Goal: Task Accomplishment & Management: Use online tool/utility

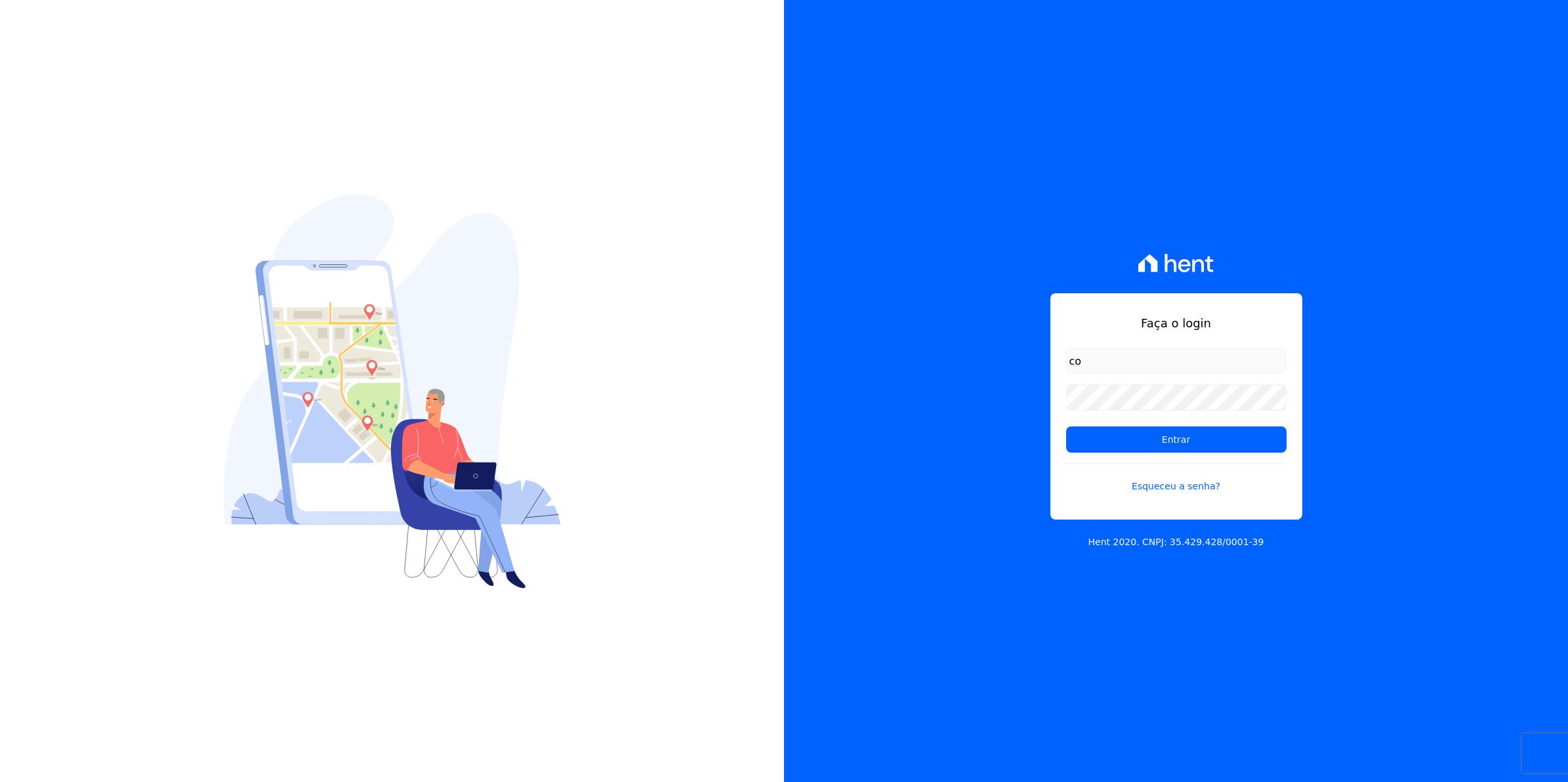
type input "[EMAIL_ADDRESS][DOMAIN_NAME]"
click at [1066, 427] on input "Entrar" at bounding box center [1176, 439] width 221 height 26
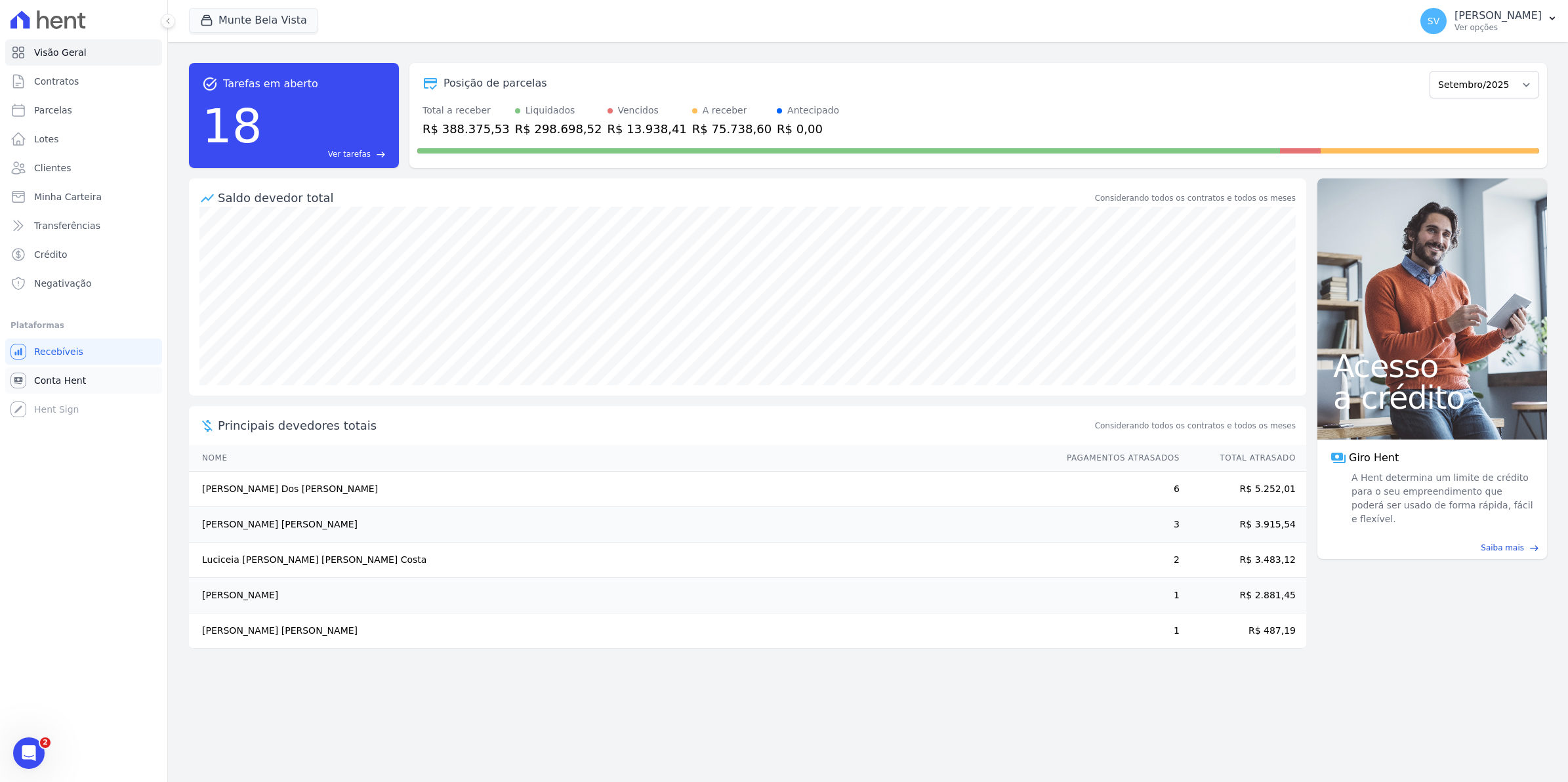
click at [59, 379] on span "Conta Hent" at bounding box center [60, 380] width 52 height 13
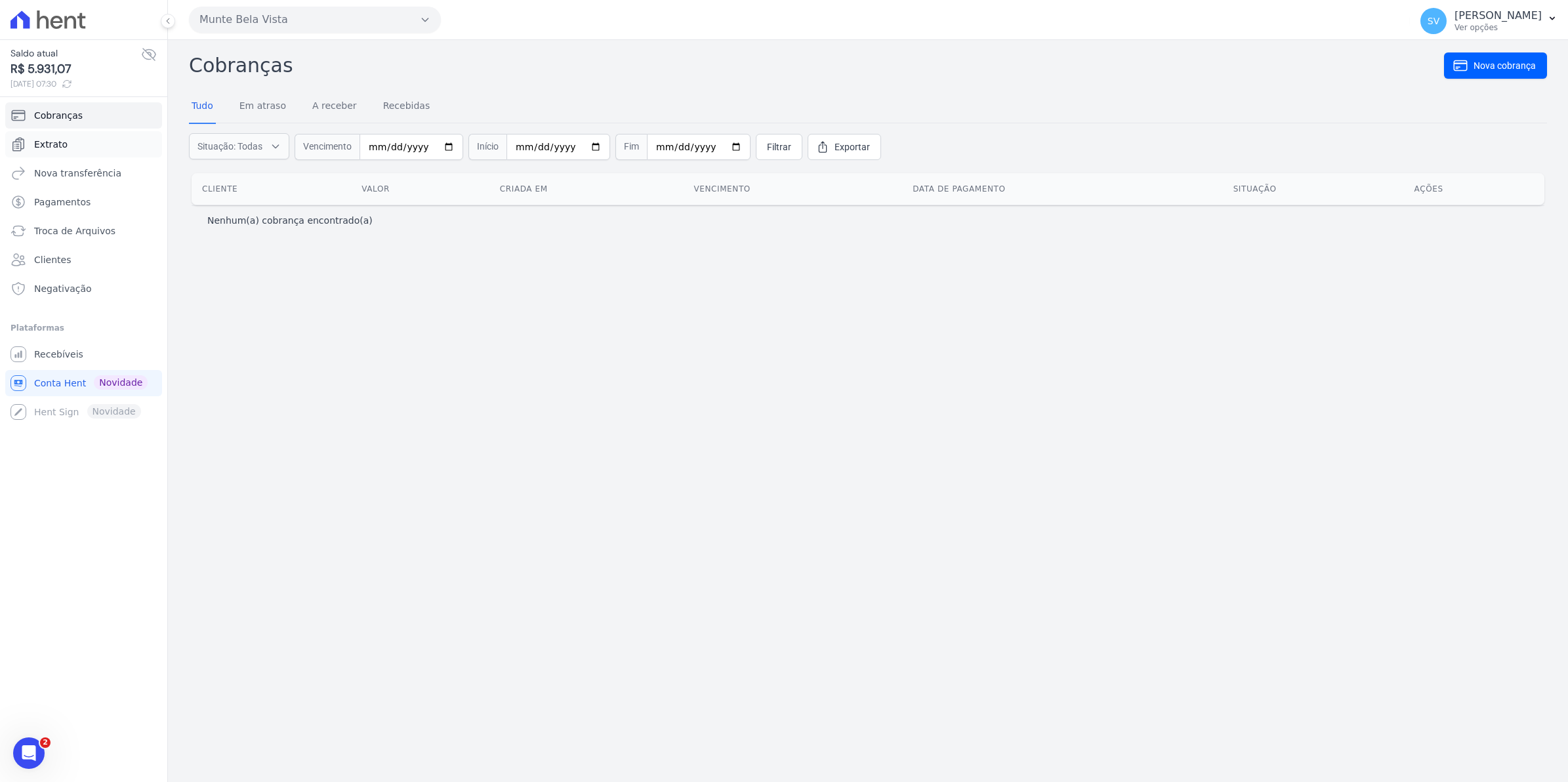
click at [50, 143] on span "Extrato" at bounding box center [51, 144] width 34 height 13
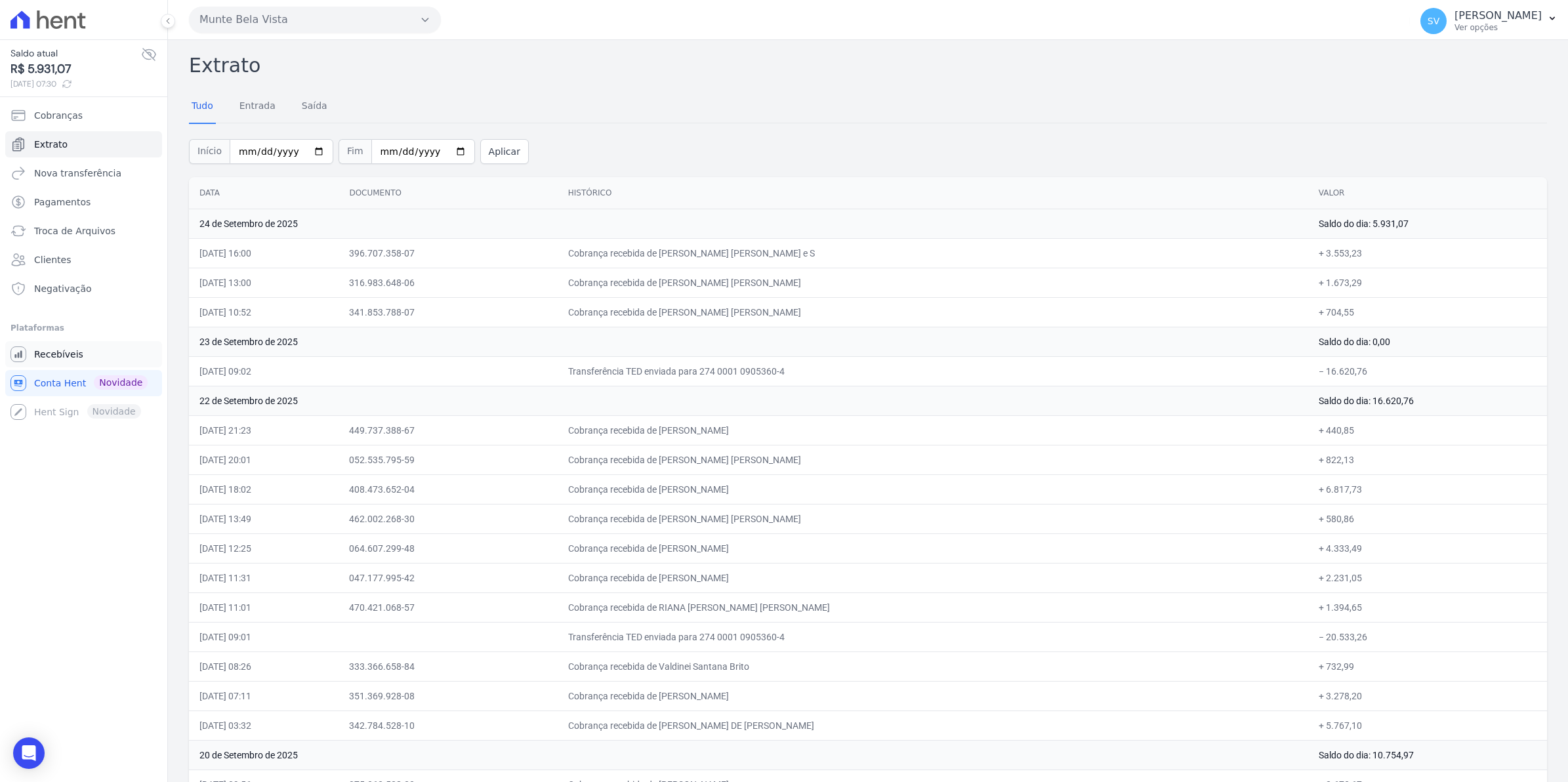
click at [66, 361] on link "Recebíveis" at bounding box center [84, 354] width 157 height 26
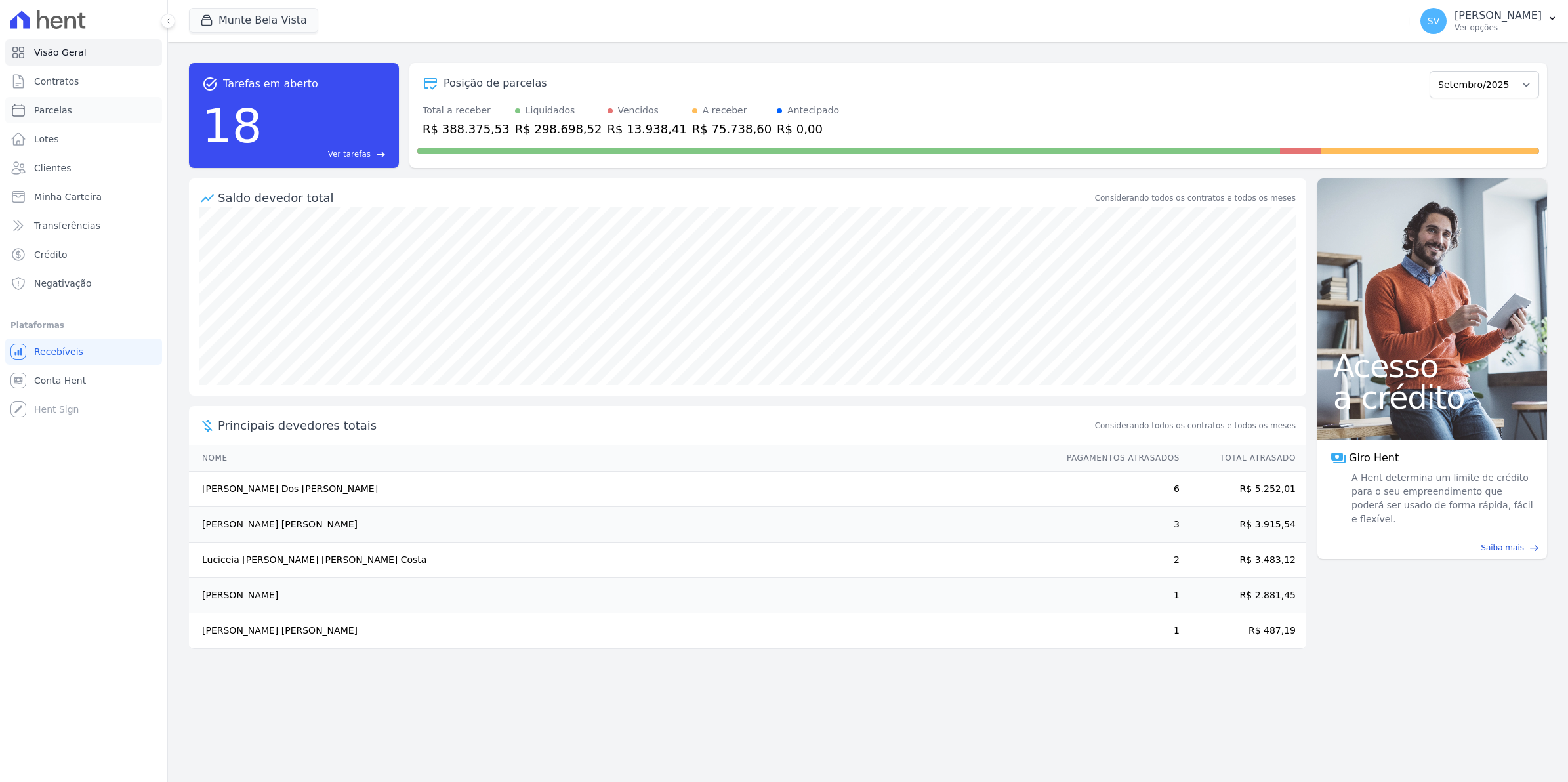
click at [34, 107] on span "Parcelas" at bounding box center [54, 110] width 38 height 13
select select
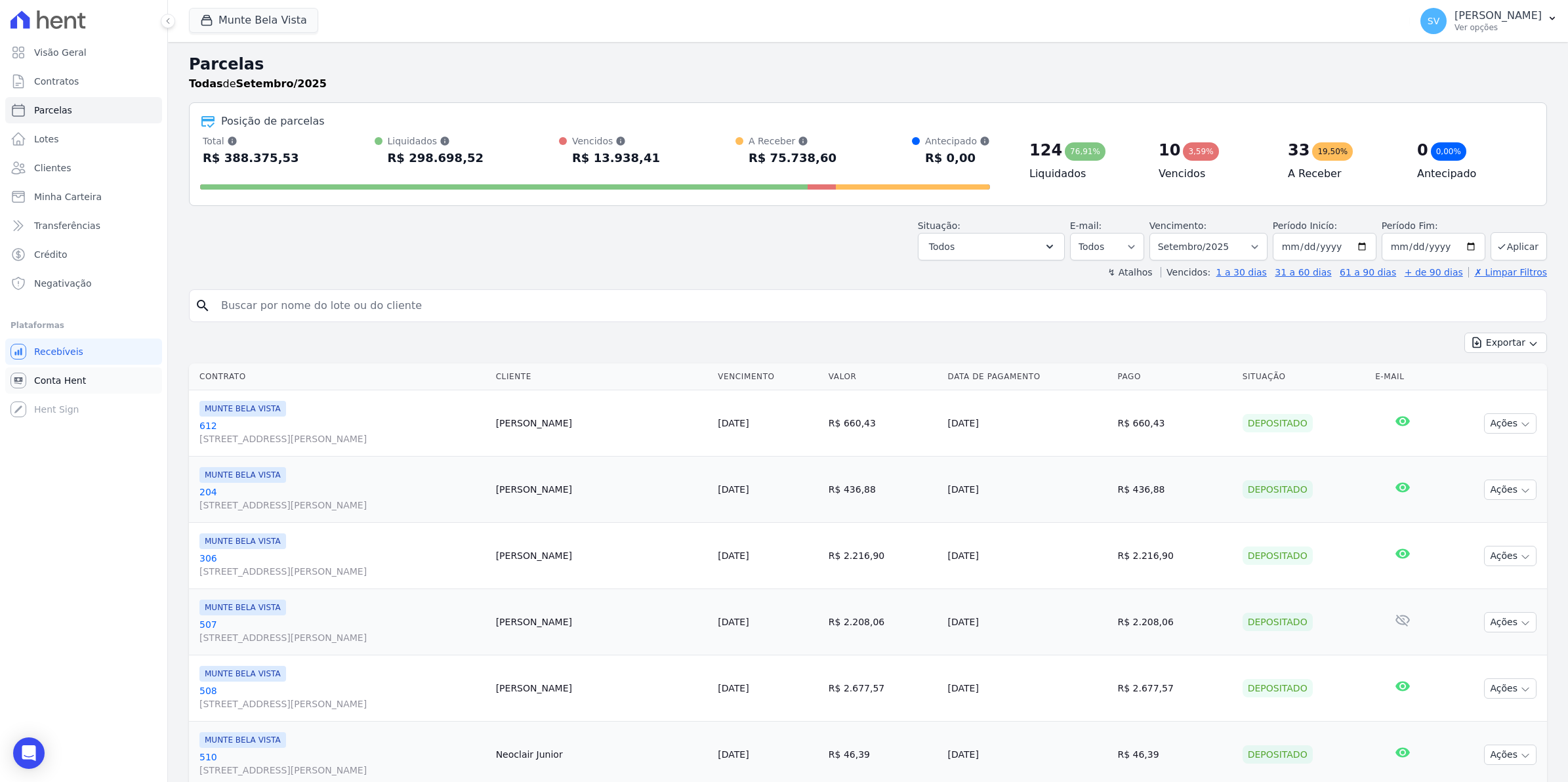
click at [48, 384] on span "Conta Hent" at bounding box center [60, 380] width 52 height 13
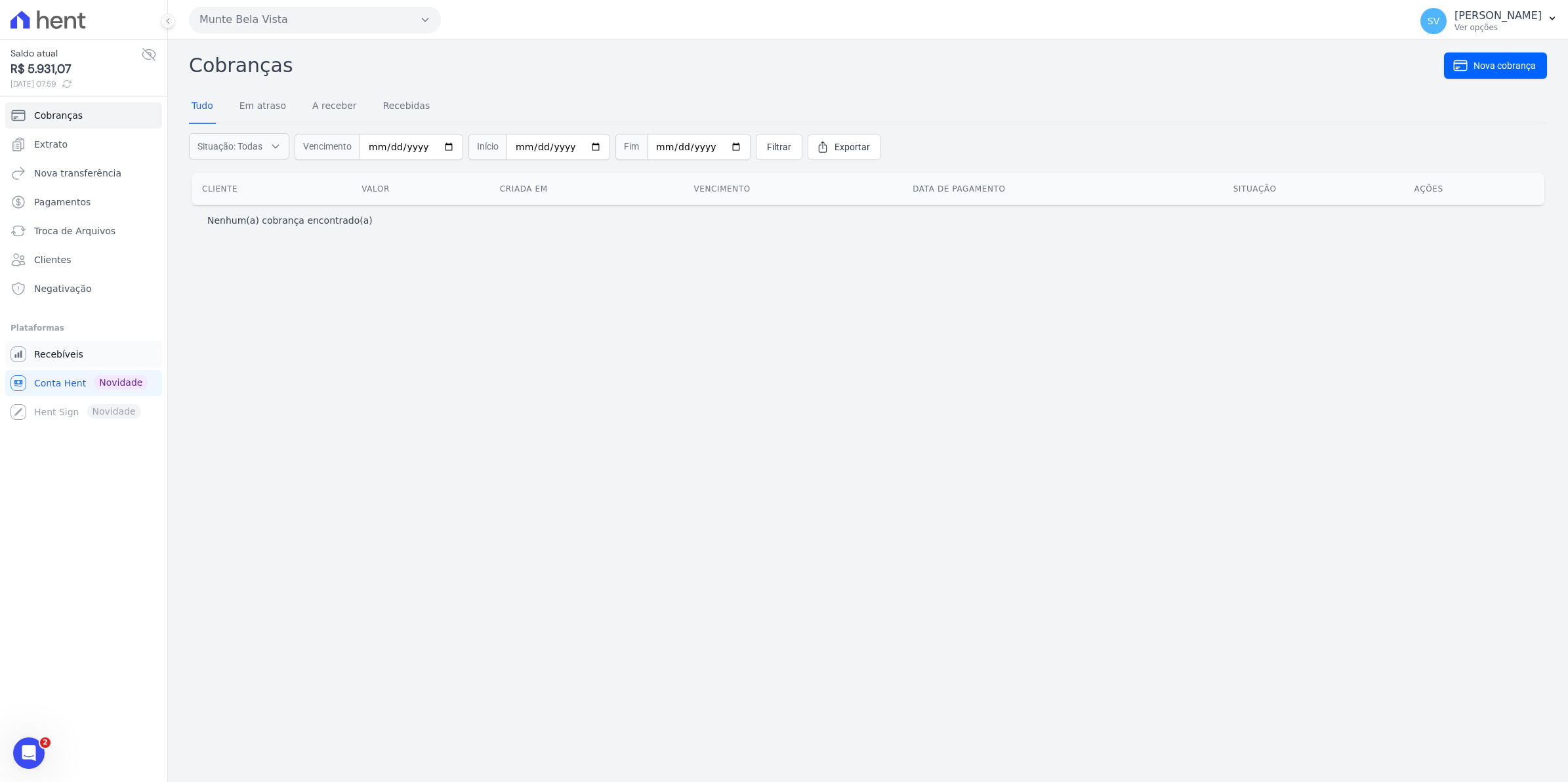
click at [38, 362] on link "Recebíveis" at bounding box center [84, 354] width 157 height 26
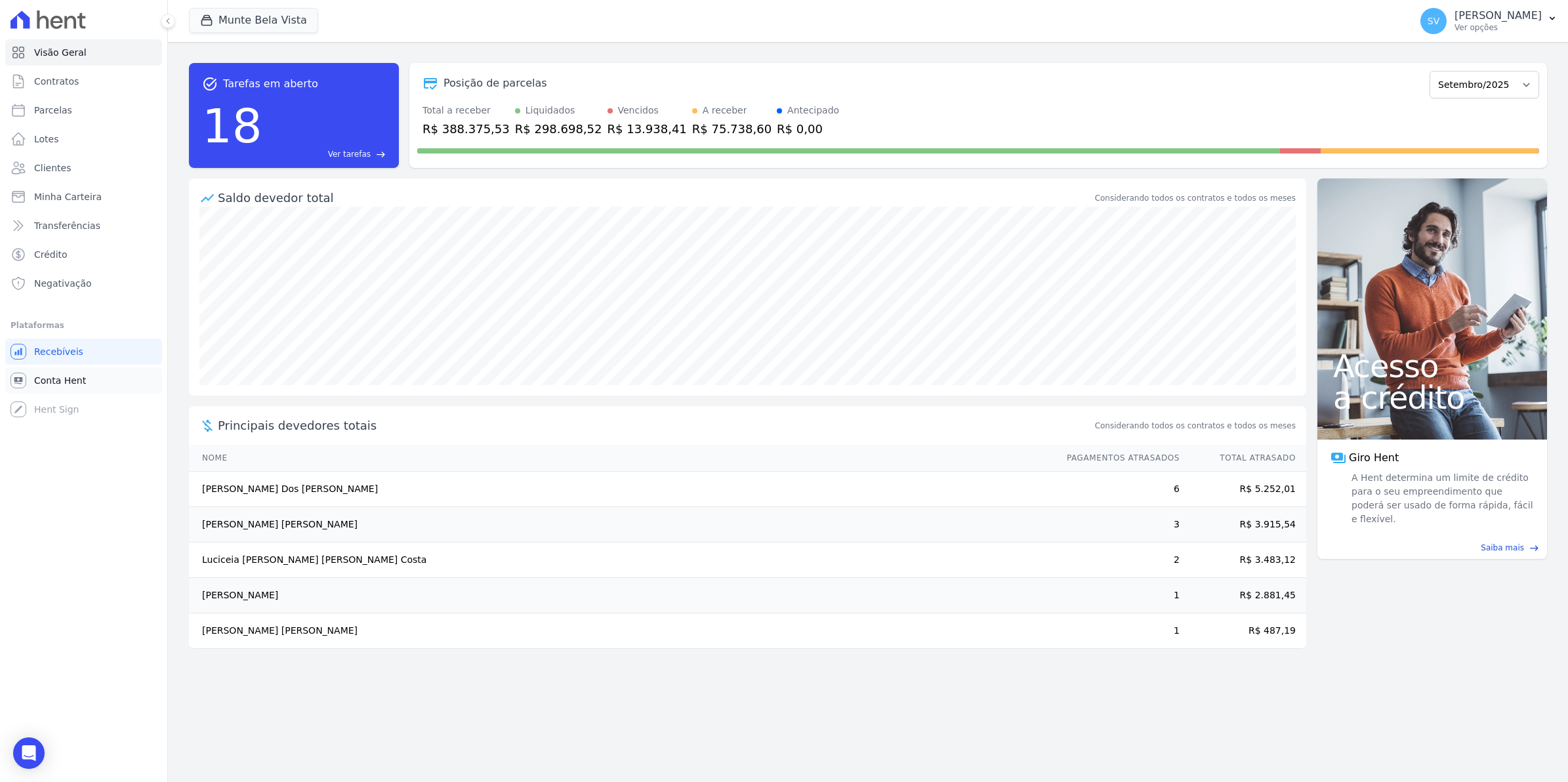
click at [50, 379] on span "Conta Hent" at bounding box center [60, 380] width 52 height 13
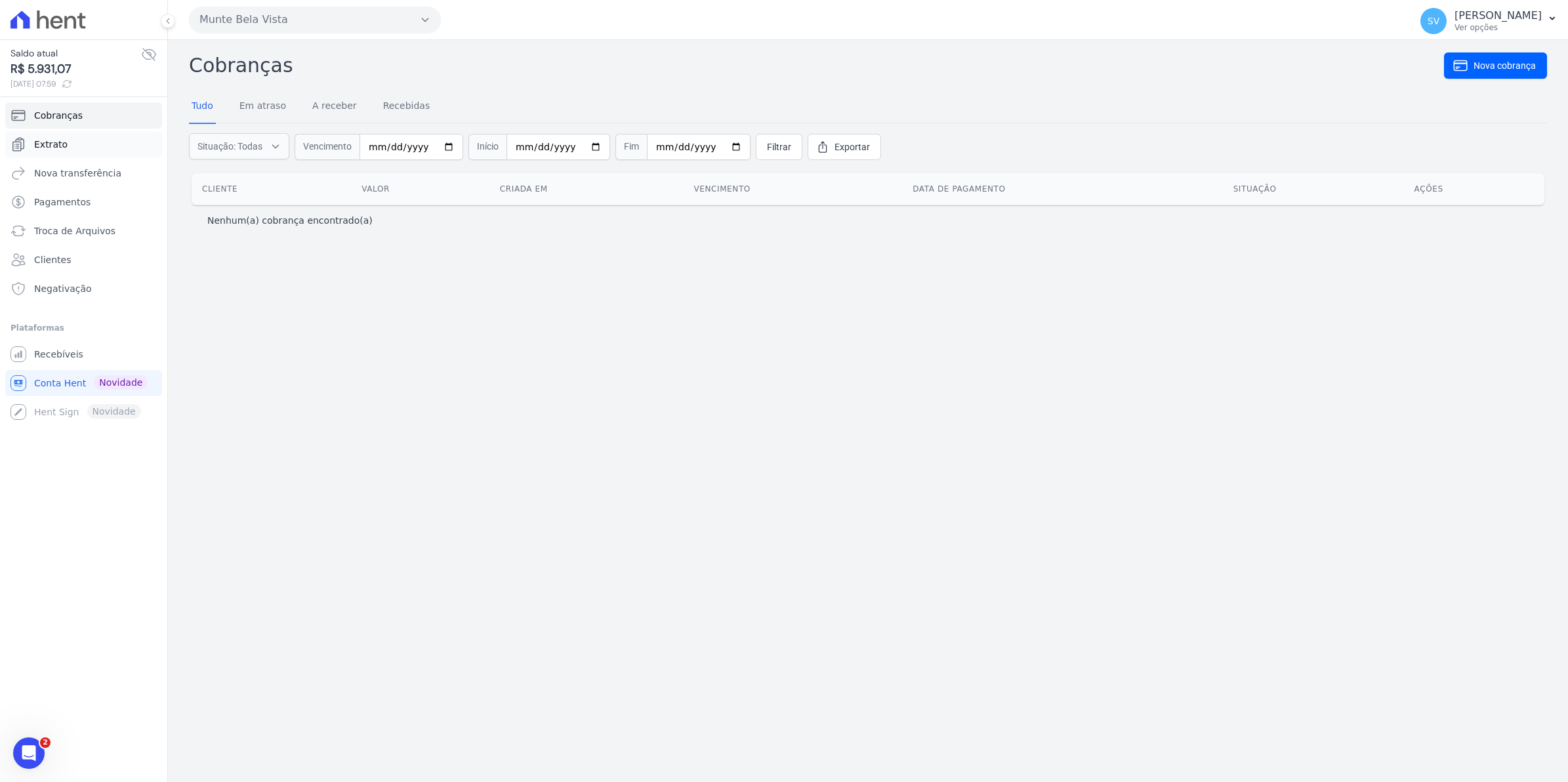
click at [48, 143] on span "Extrato" at bounding box center [51, 144] width 34 height 13
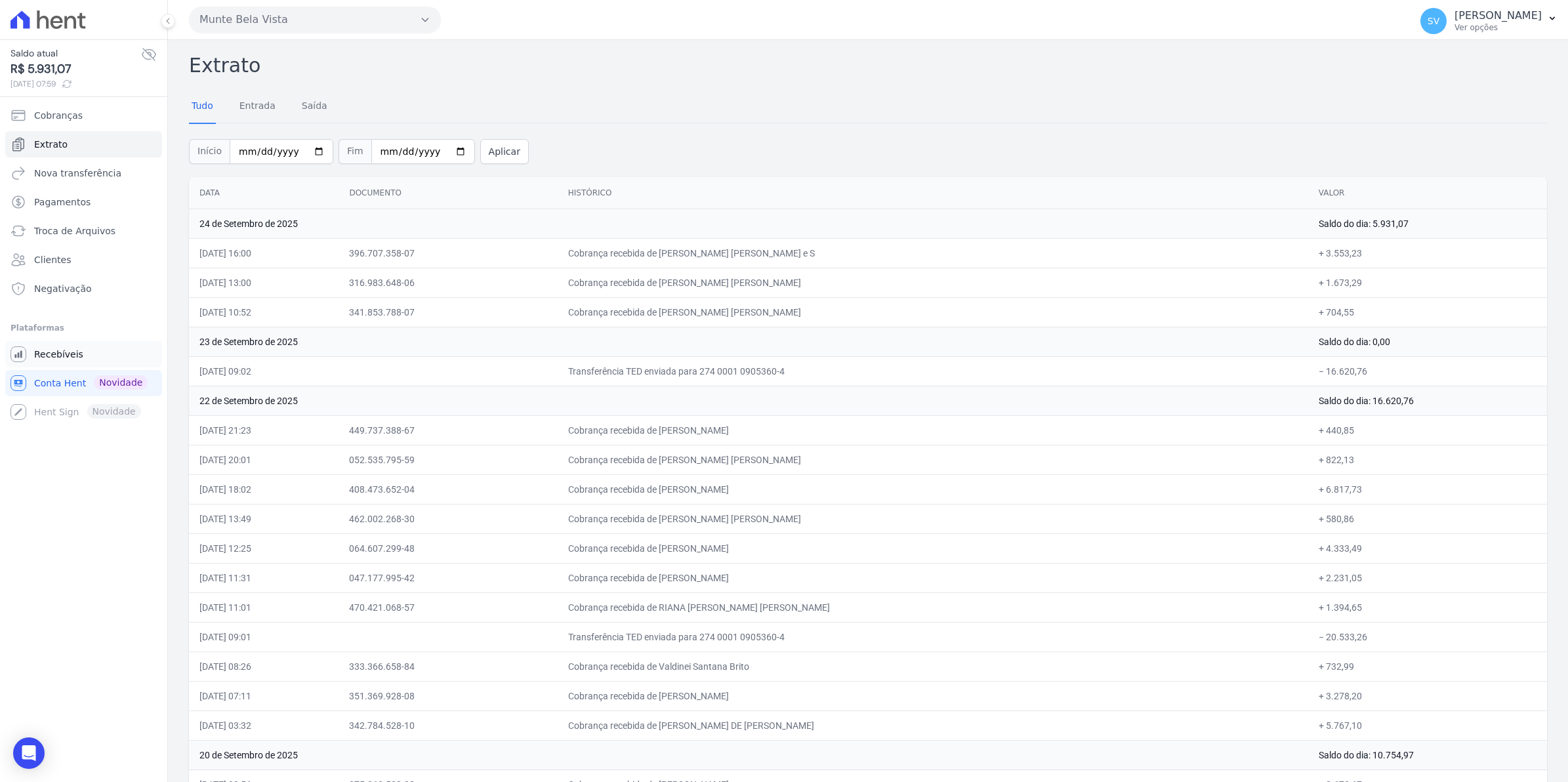
click at [74, 359] on span "Recebíveis" at bounding box center [59, 354] width 50 height 13
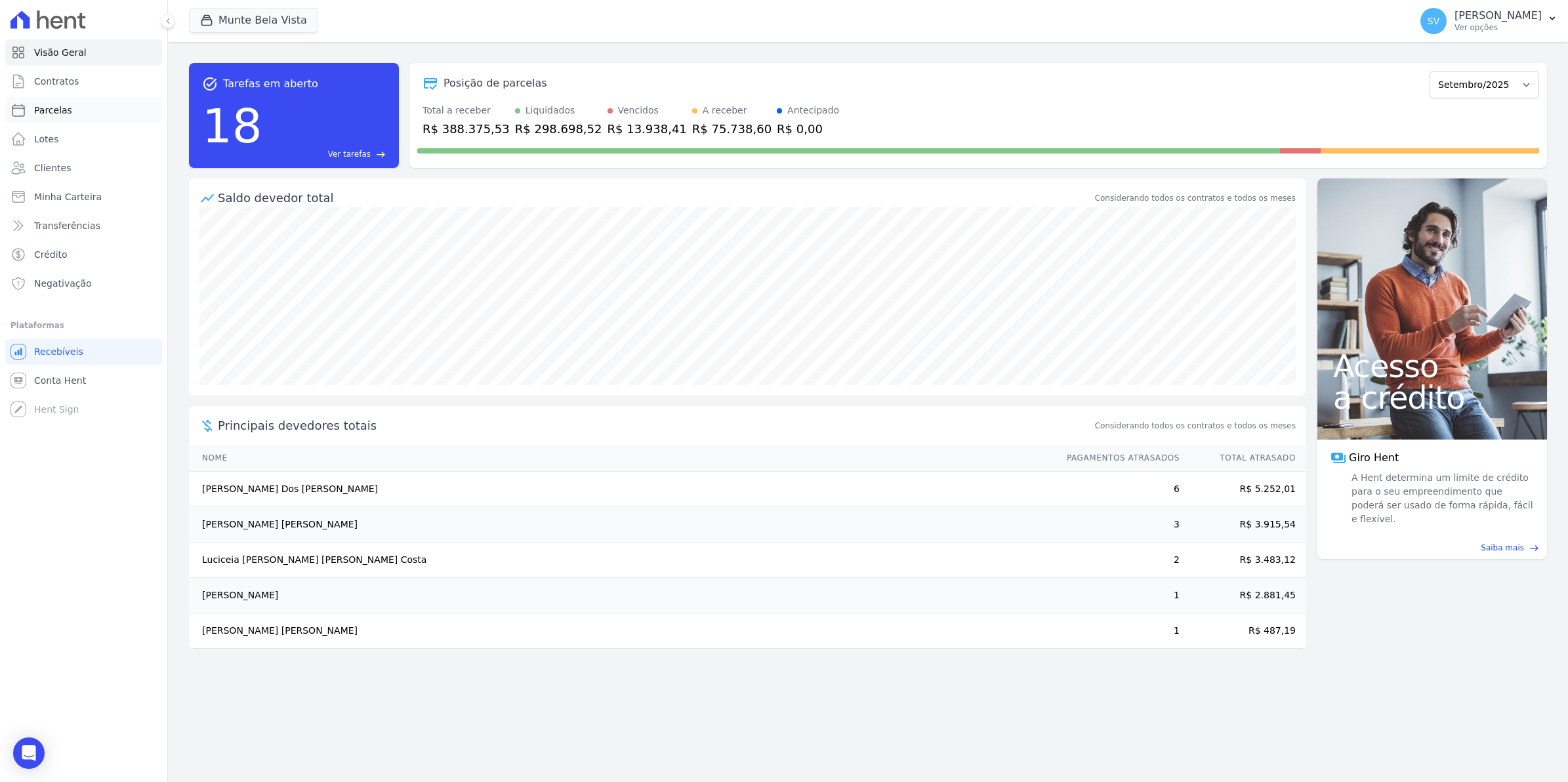
click at [67, 115] on span "Parcelas" at bounding box center [54, 110] width 38 height 13
select select
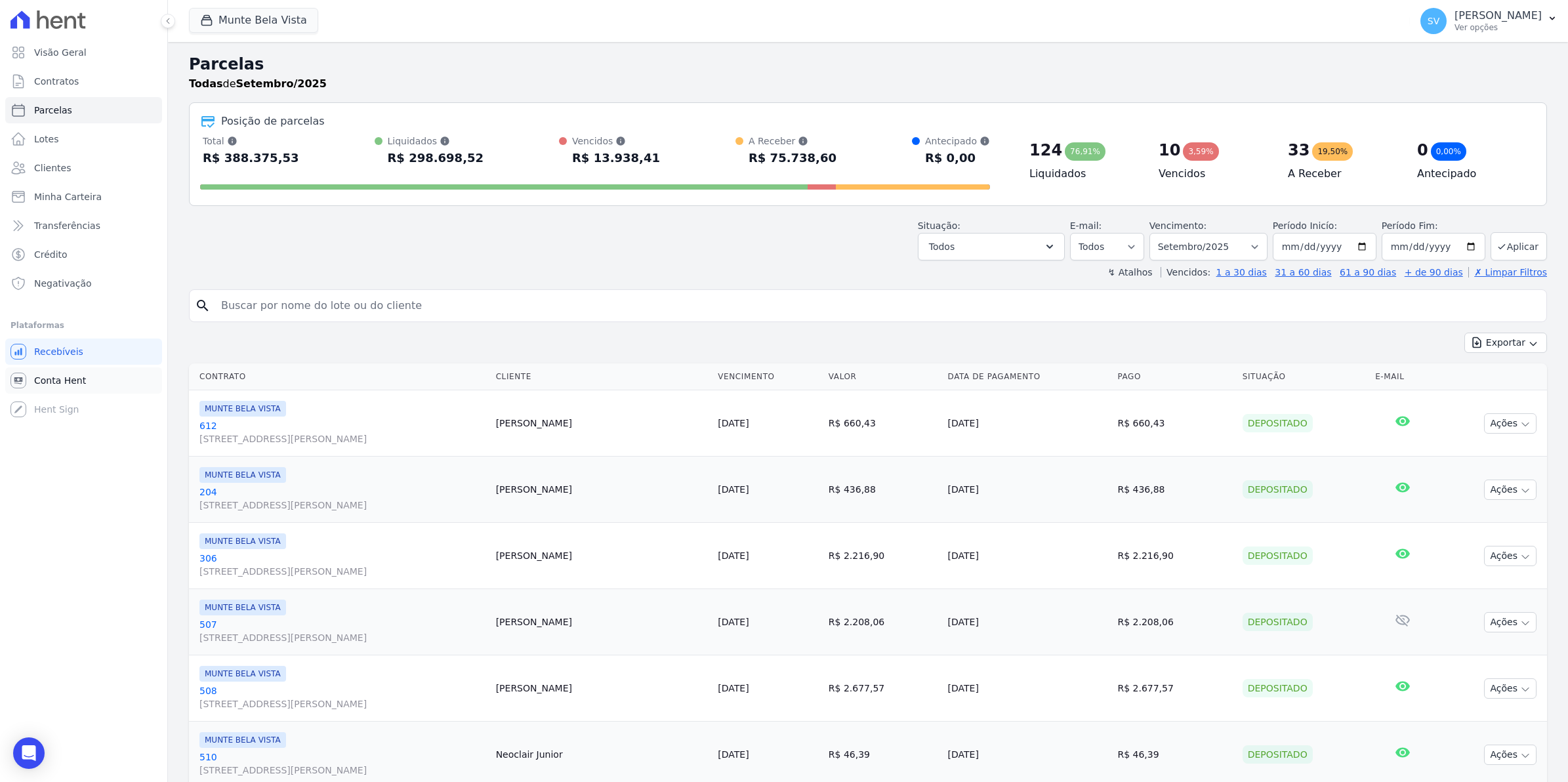
click at [48, 375] on span "Conta Hent" at bounding box center [60, 380] width 52 height 13
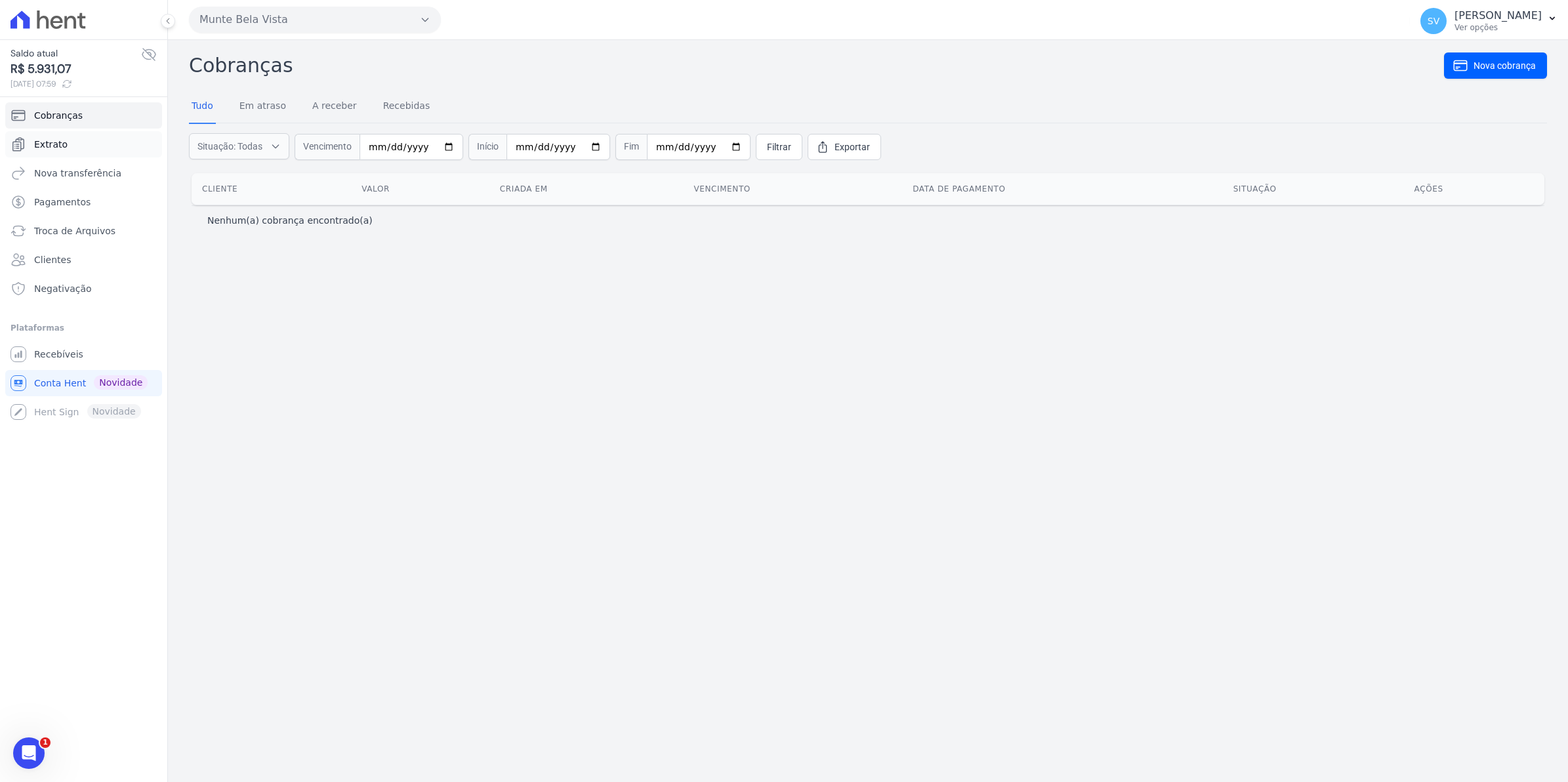
click at [54, 149] on span "Extrato" at bounding box center [51, 144] width 34 height 13
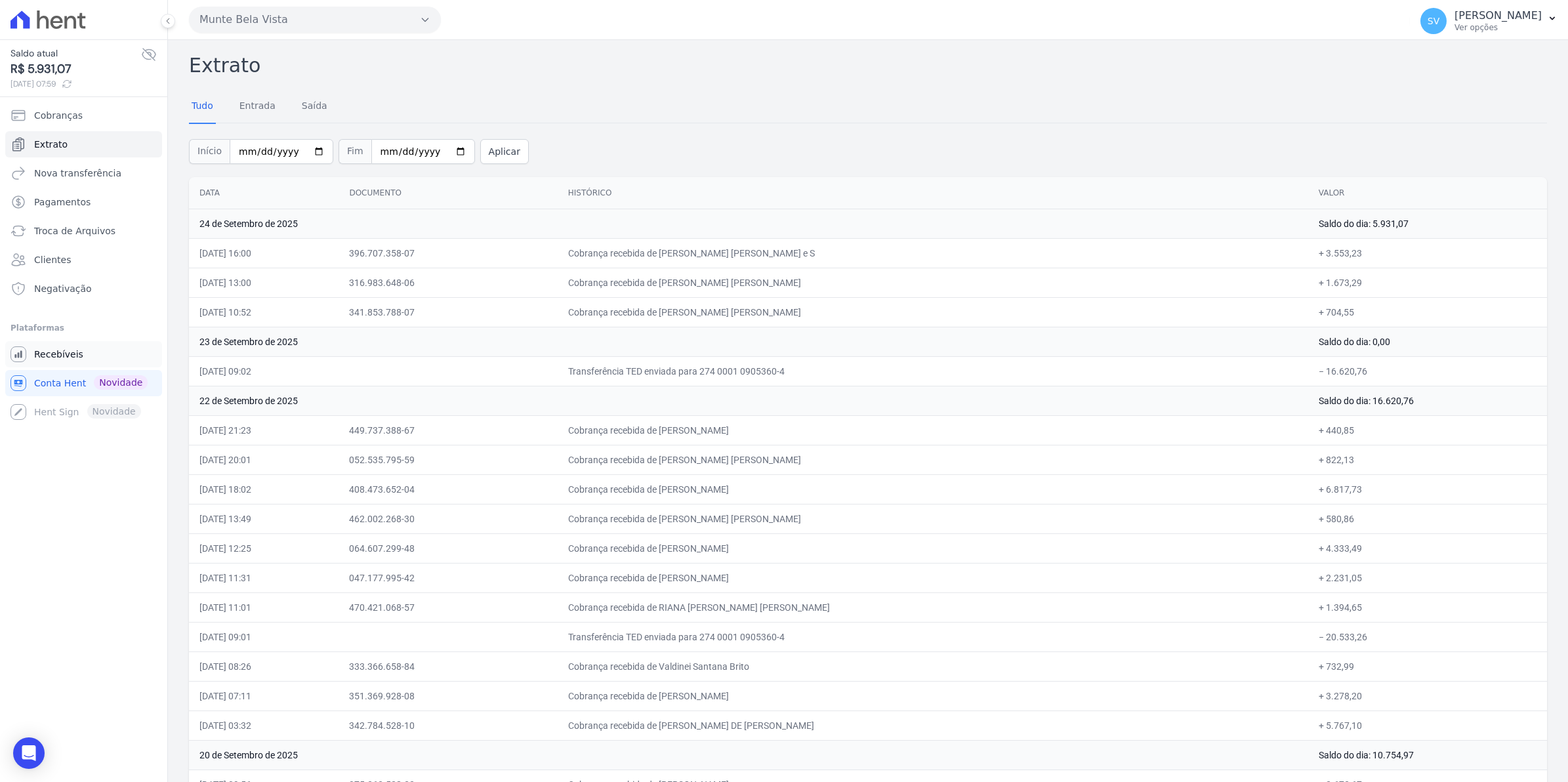
click at [42, 355] on span "Recebíveis" at bounding box center [59, 354] width 50 height 13
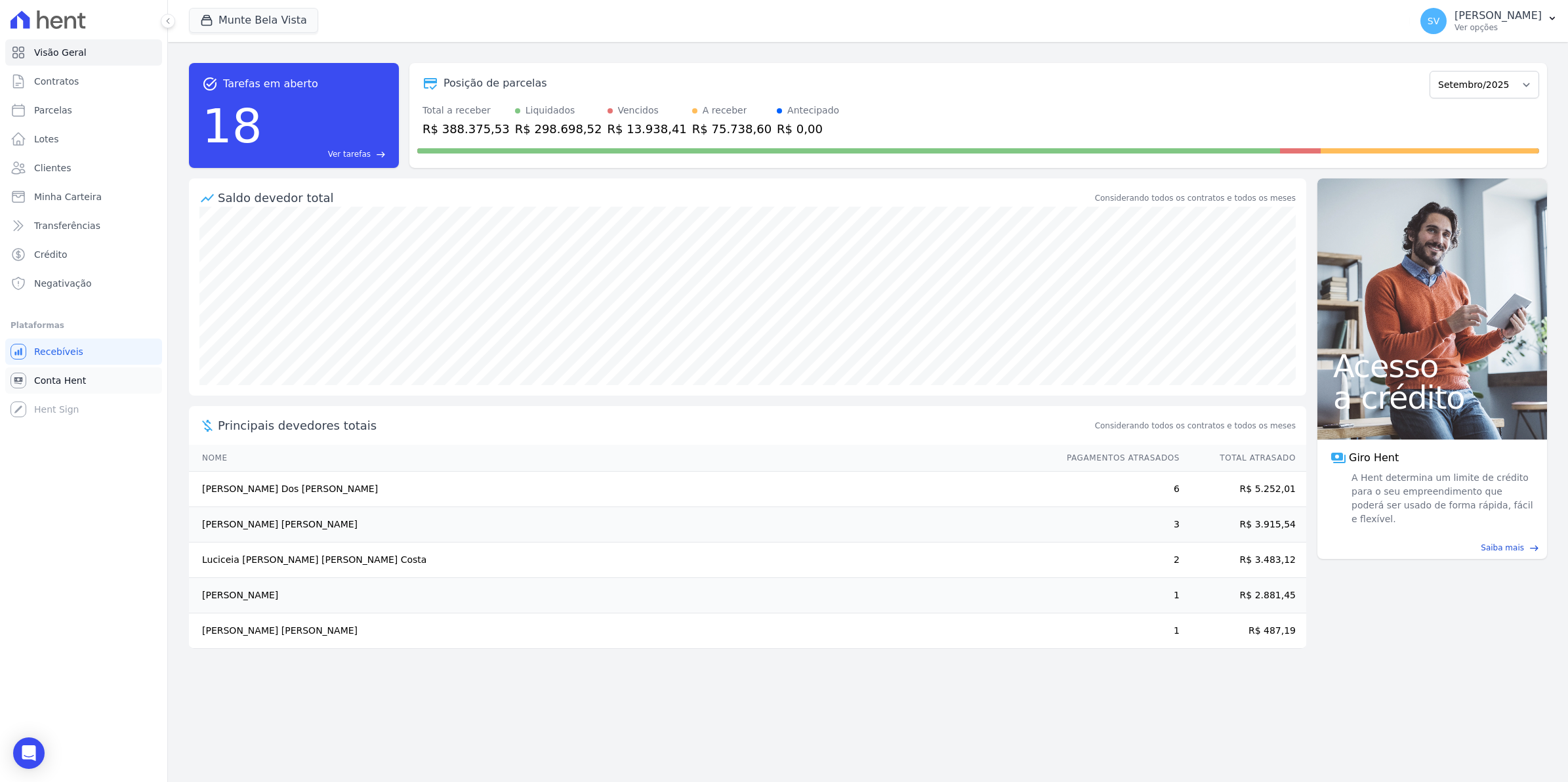
click at [54, 379] on span "Conta Hent" at bounding box center [60, 380] width 52 height 13
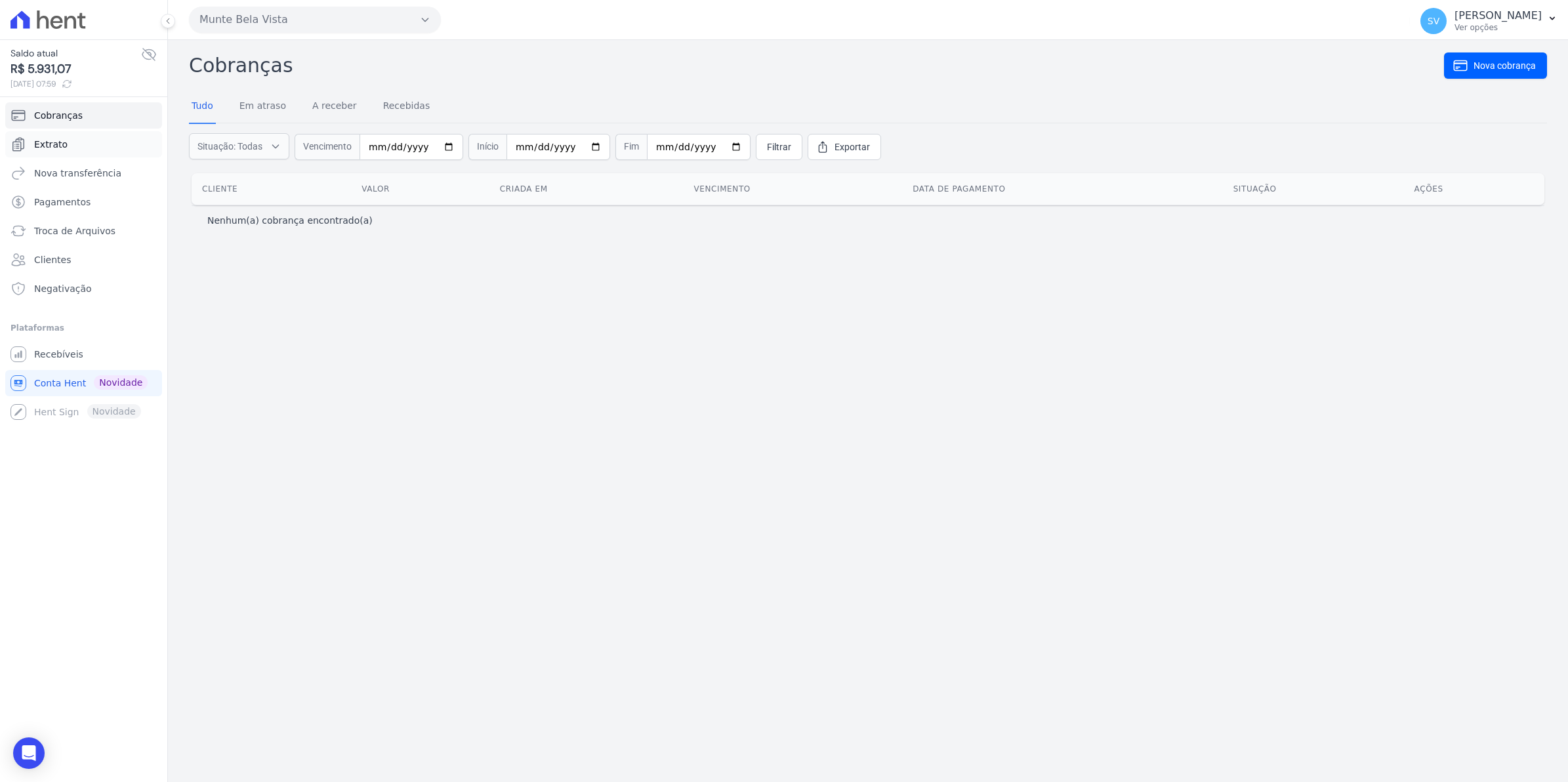
click at [58, 135] on link "Extrato" at bounding box center [84, 144] width 157 height 26
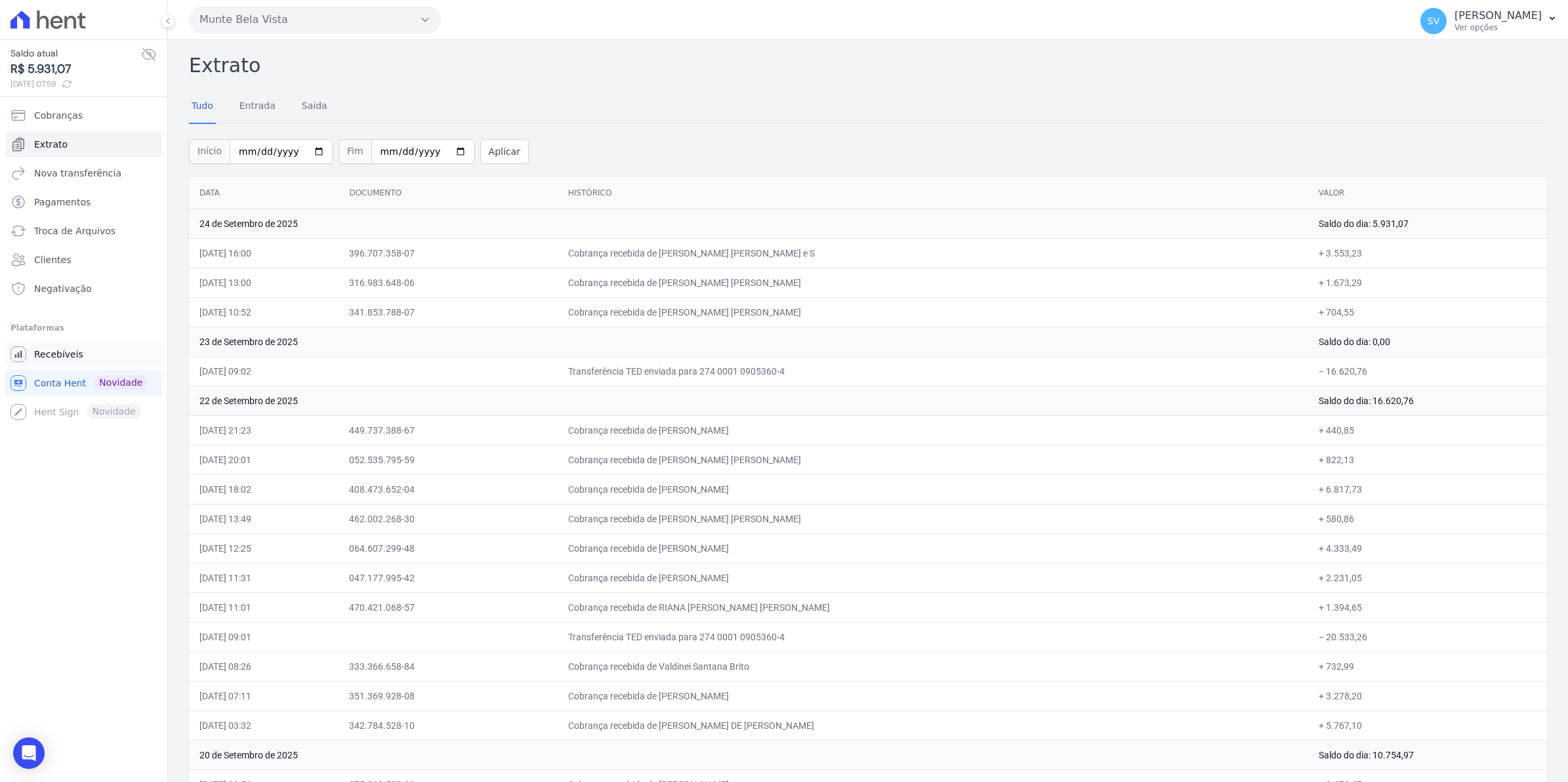
click at [39, 352] on span "Recebíveis" at bounding box center [59, 354] width 50 height 13
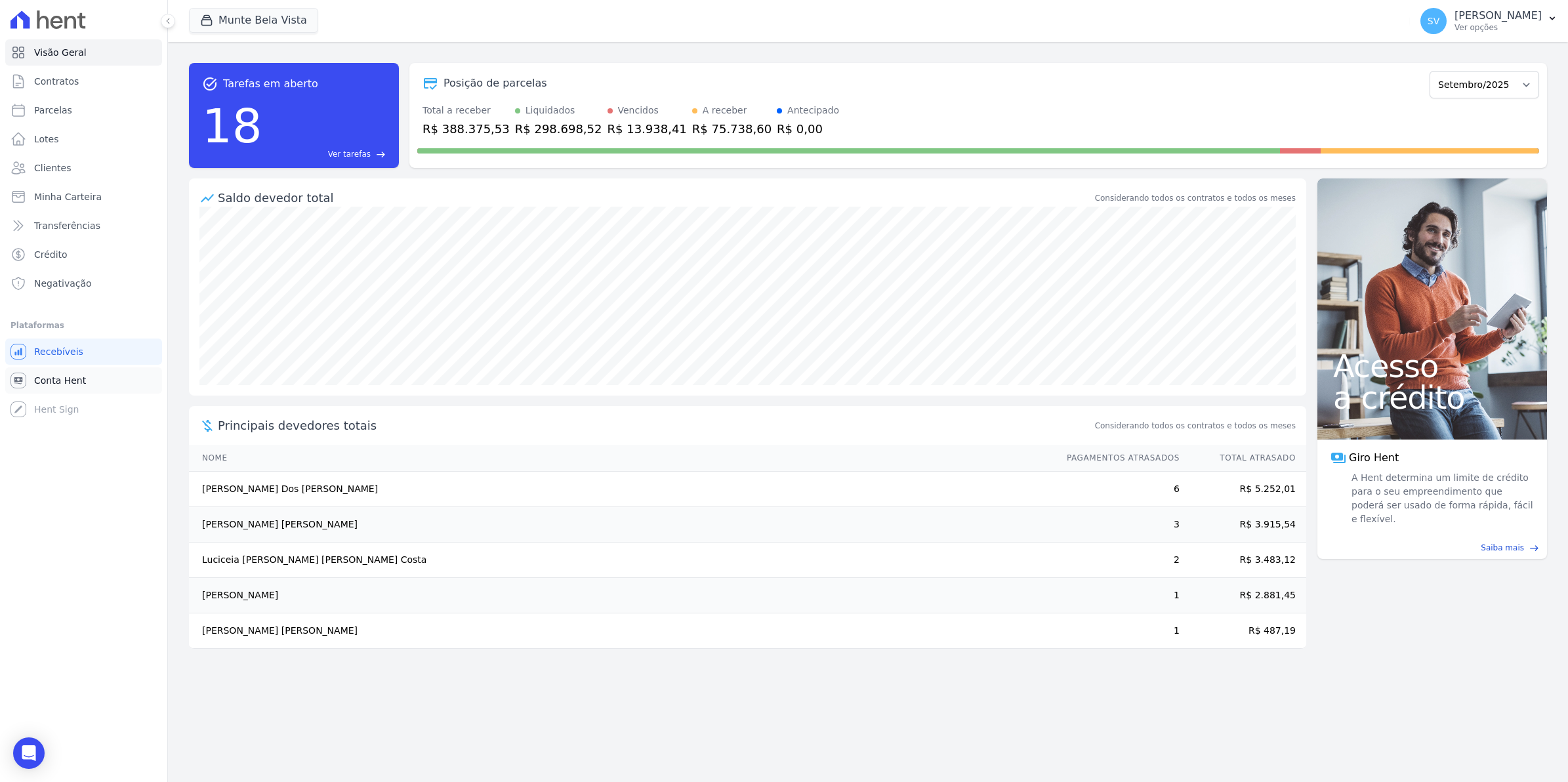
click at [57, 382] on span "Conta Hent" at bounding box center [60, 380] width 52 height 13
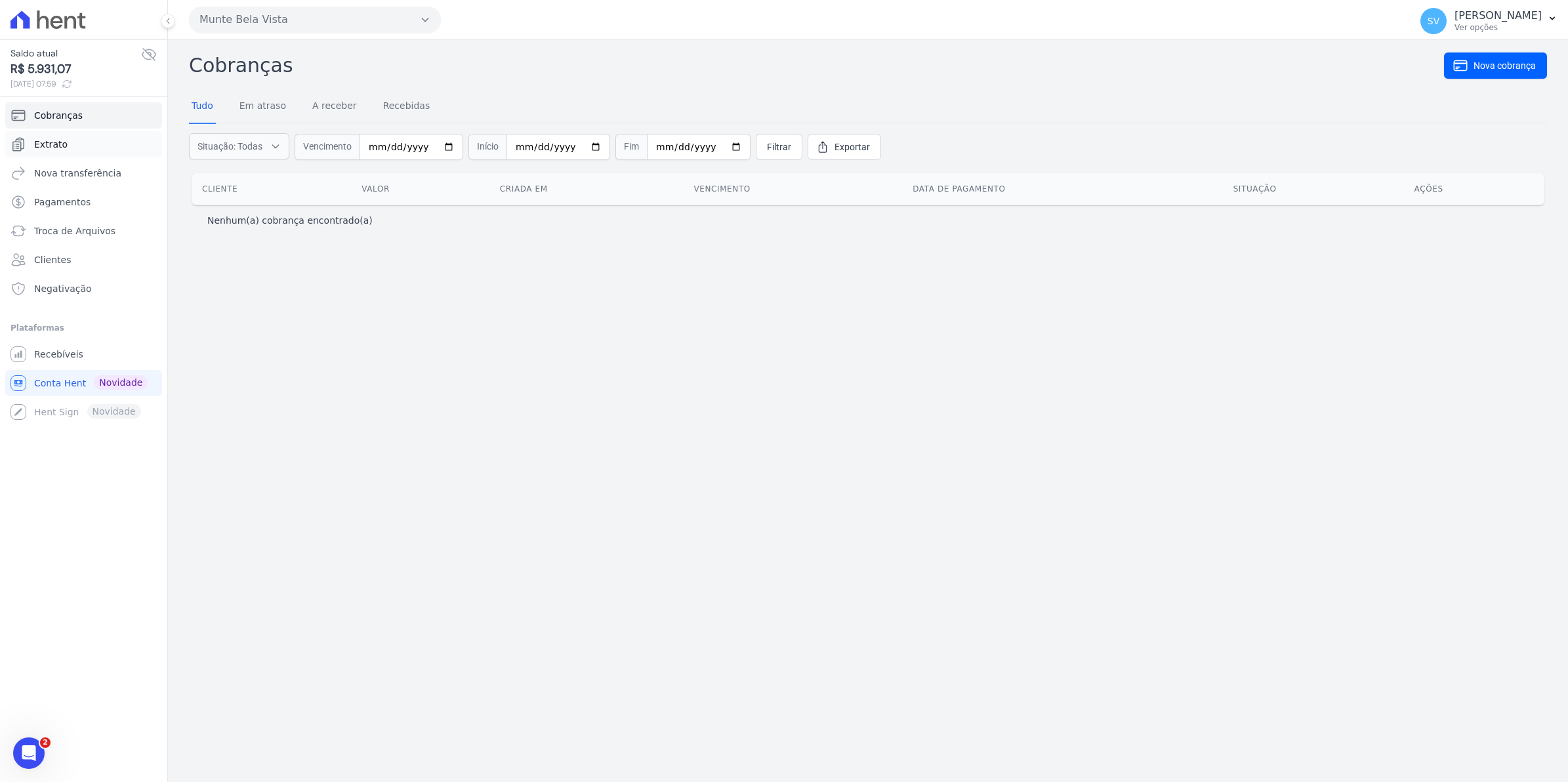
click at [44, 141] on span "Extrato" at bounding box center [51, 144] width 34 height 13
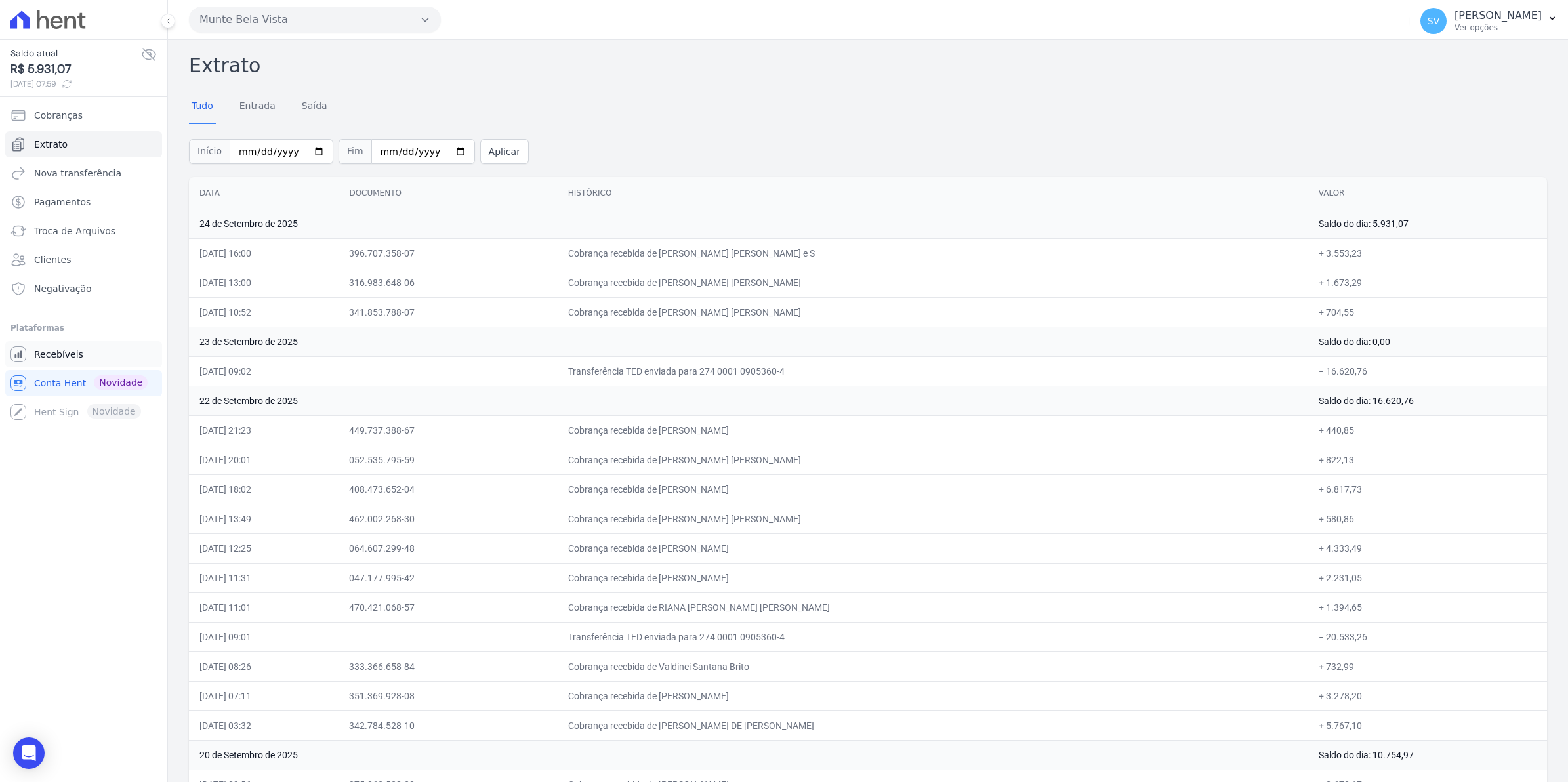
click at [69, 357] on span "Recebíveis" at bounding box center [59, 354] width 50 height 13
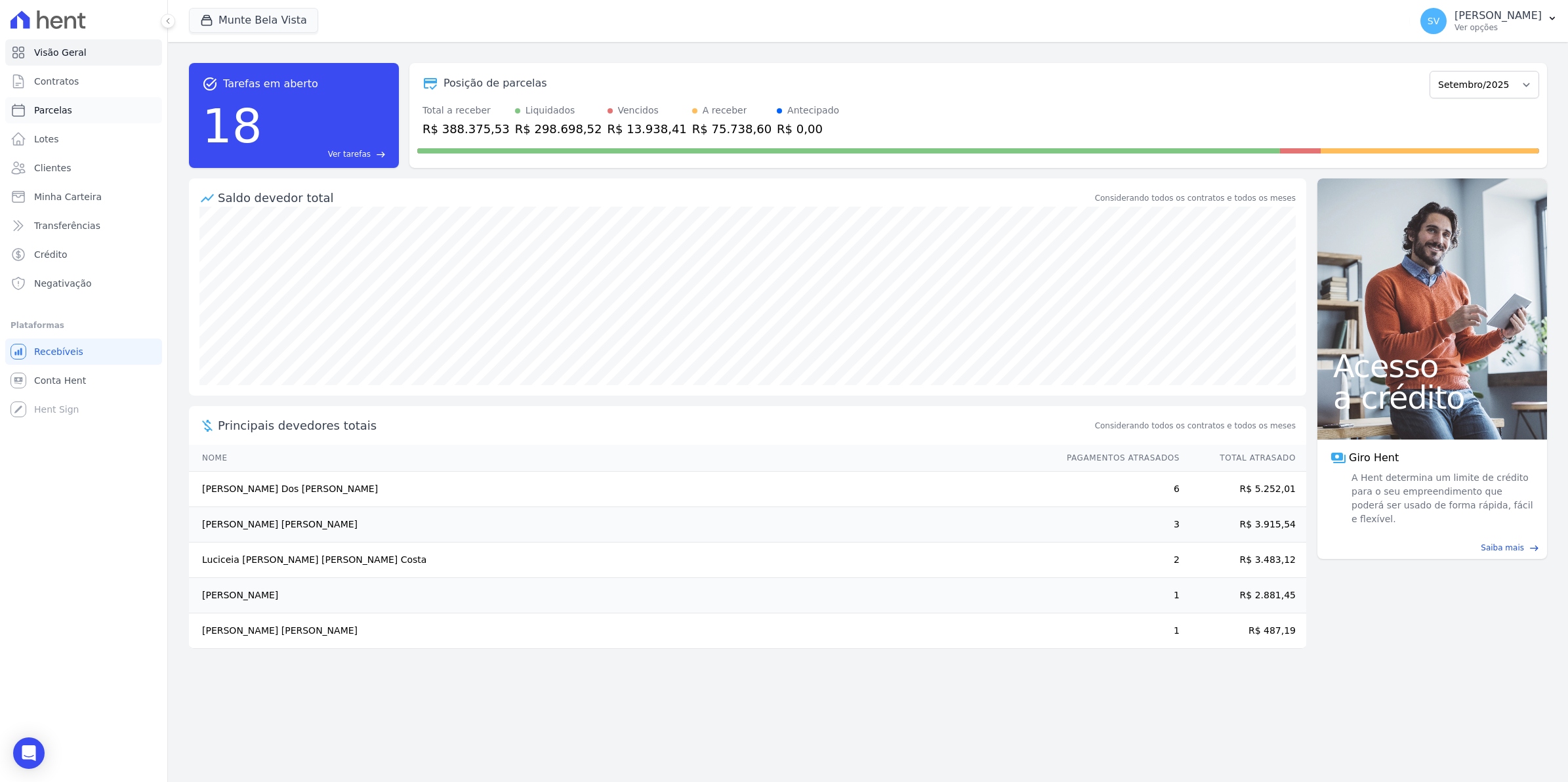
click at [62, 113] on span "Parcelas" at bounding box center [54, 110] width 38 height 13
select select
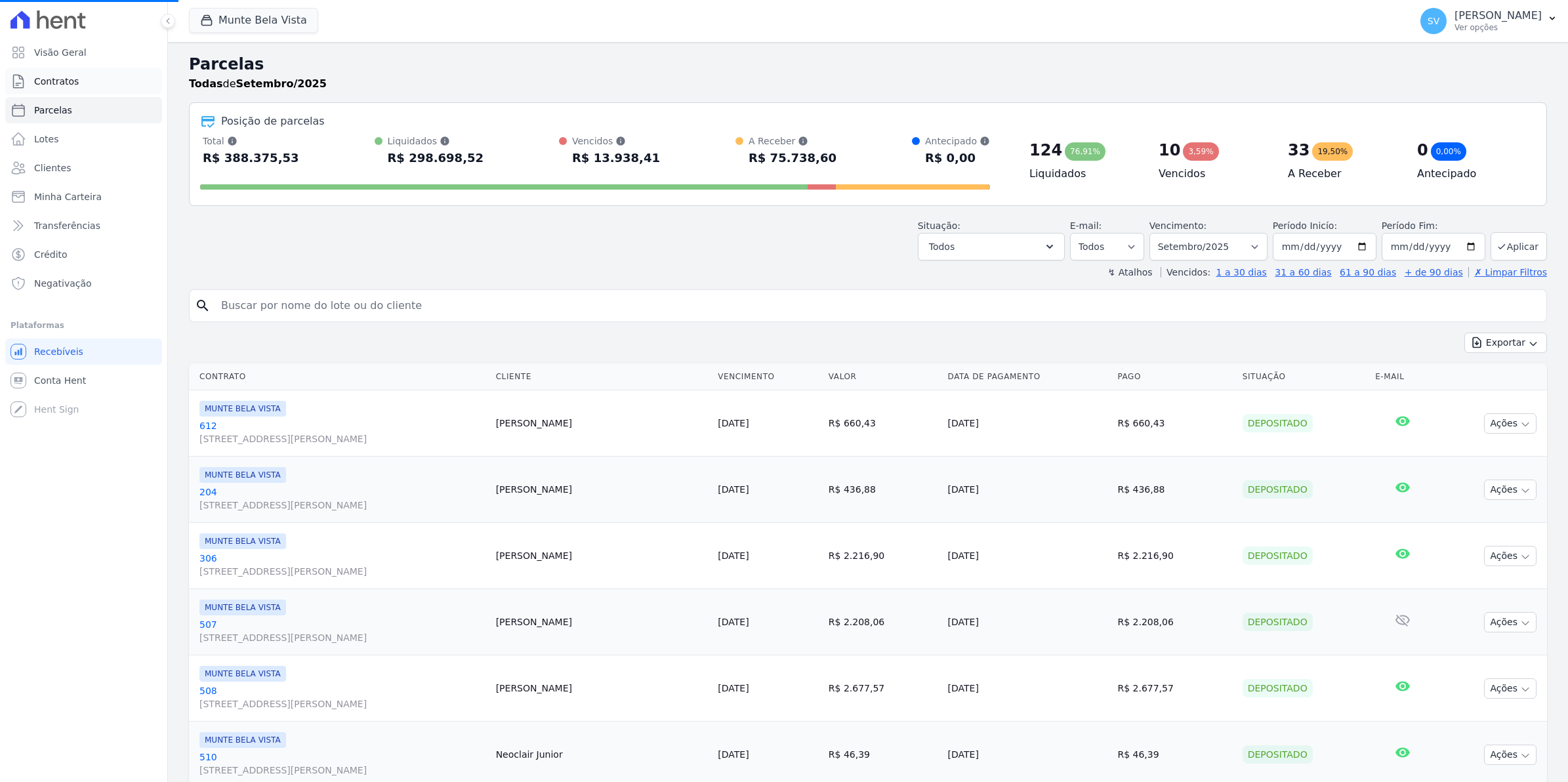
click at [50, 84] on span "Contratos" at bounding box center [57, 81] width 45 height 13
select select
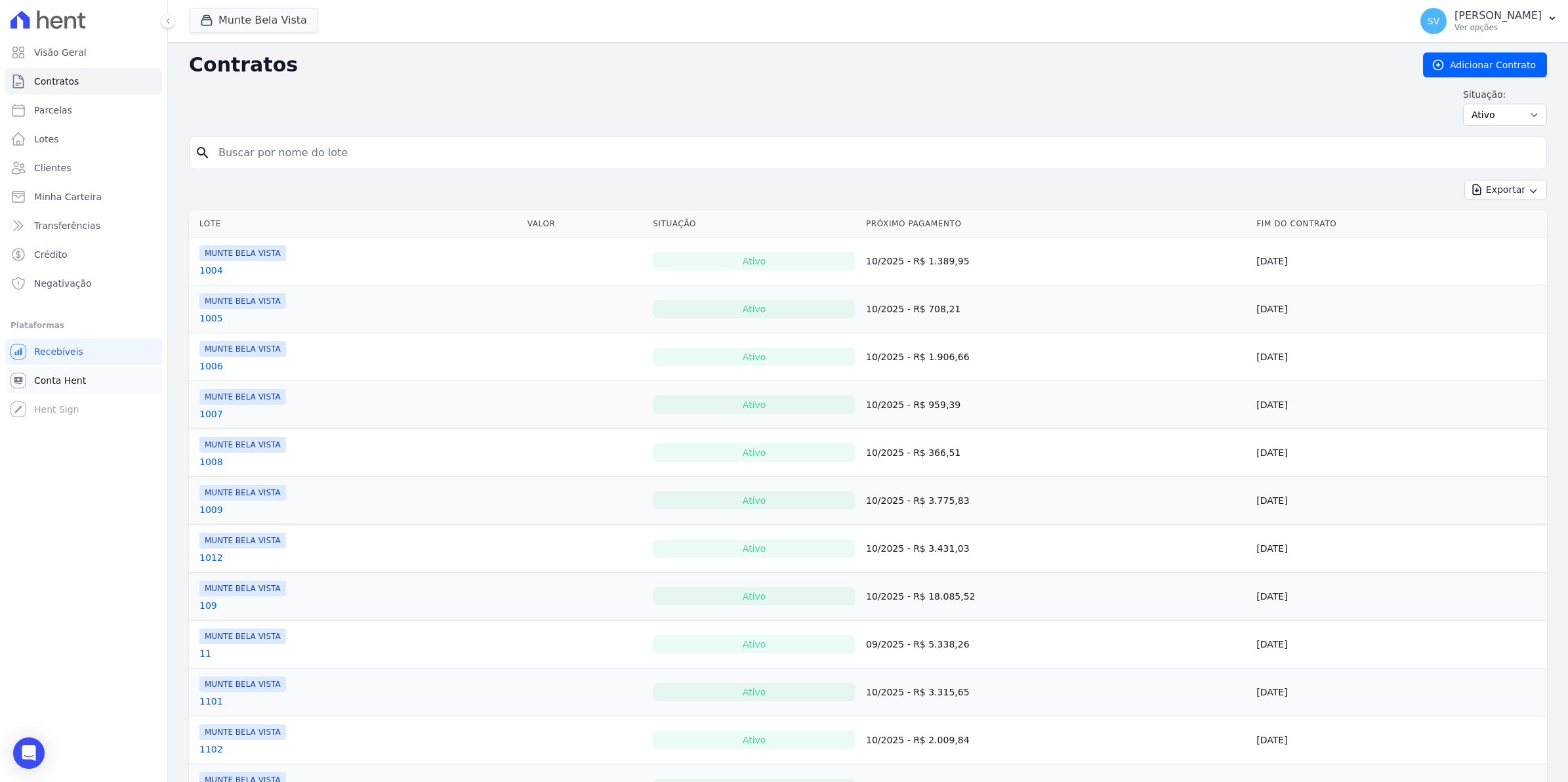
click at [60, 385] on span "Conta Hent" at bounding box center [60, 380] width 52 height 13
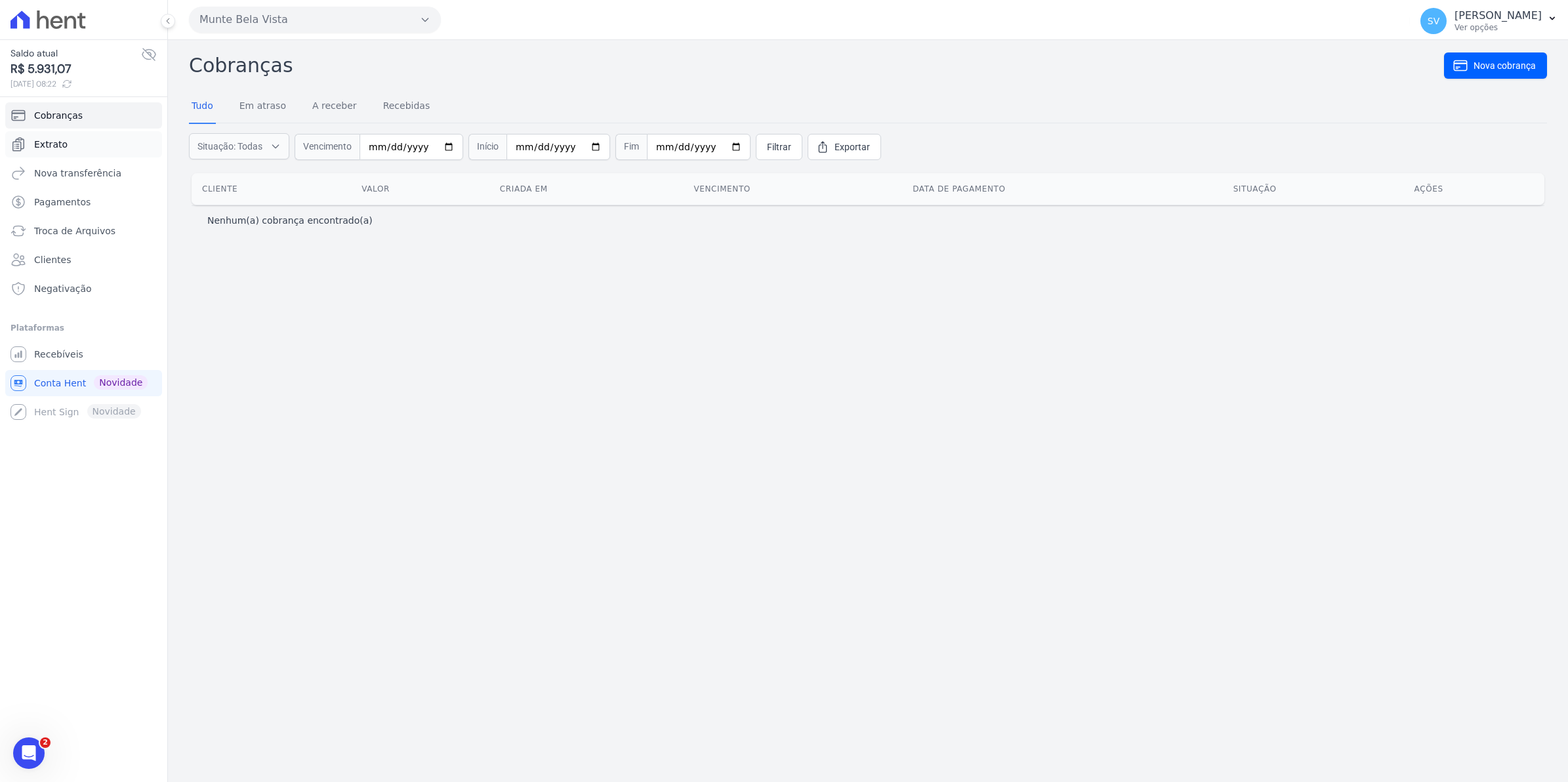
click at [74, 145] on link "Extrato" at bounding box center [84, 144] width 157 height 26
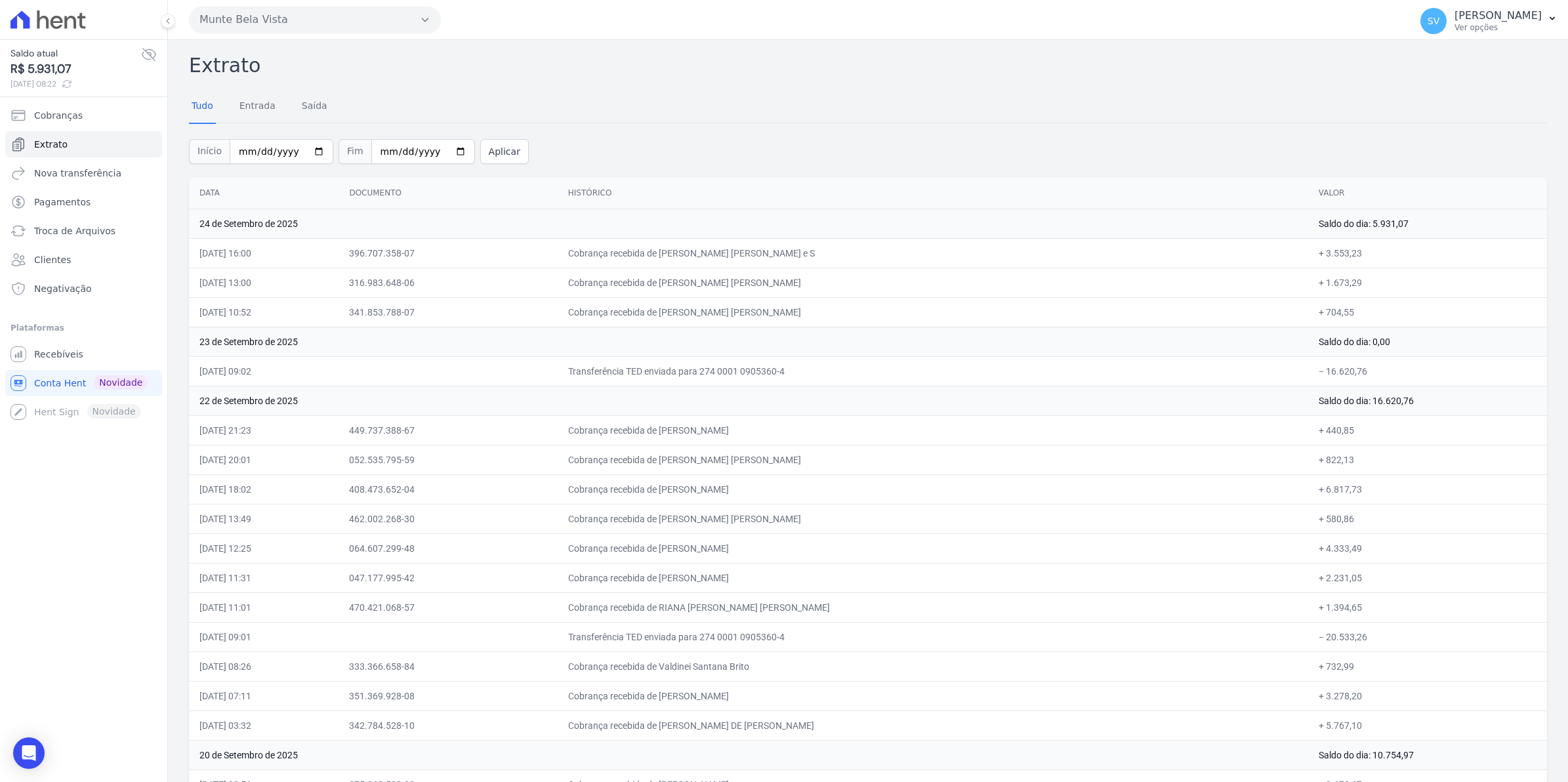
click at [624, 333] on td "23 de Setembro de 2025" at bounding box center [748, 341] width 1120 height 30
click at [64, 354] on span "Recebíveis" at bounding box center [59, 354] width 50 height 13
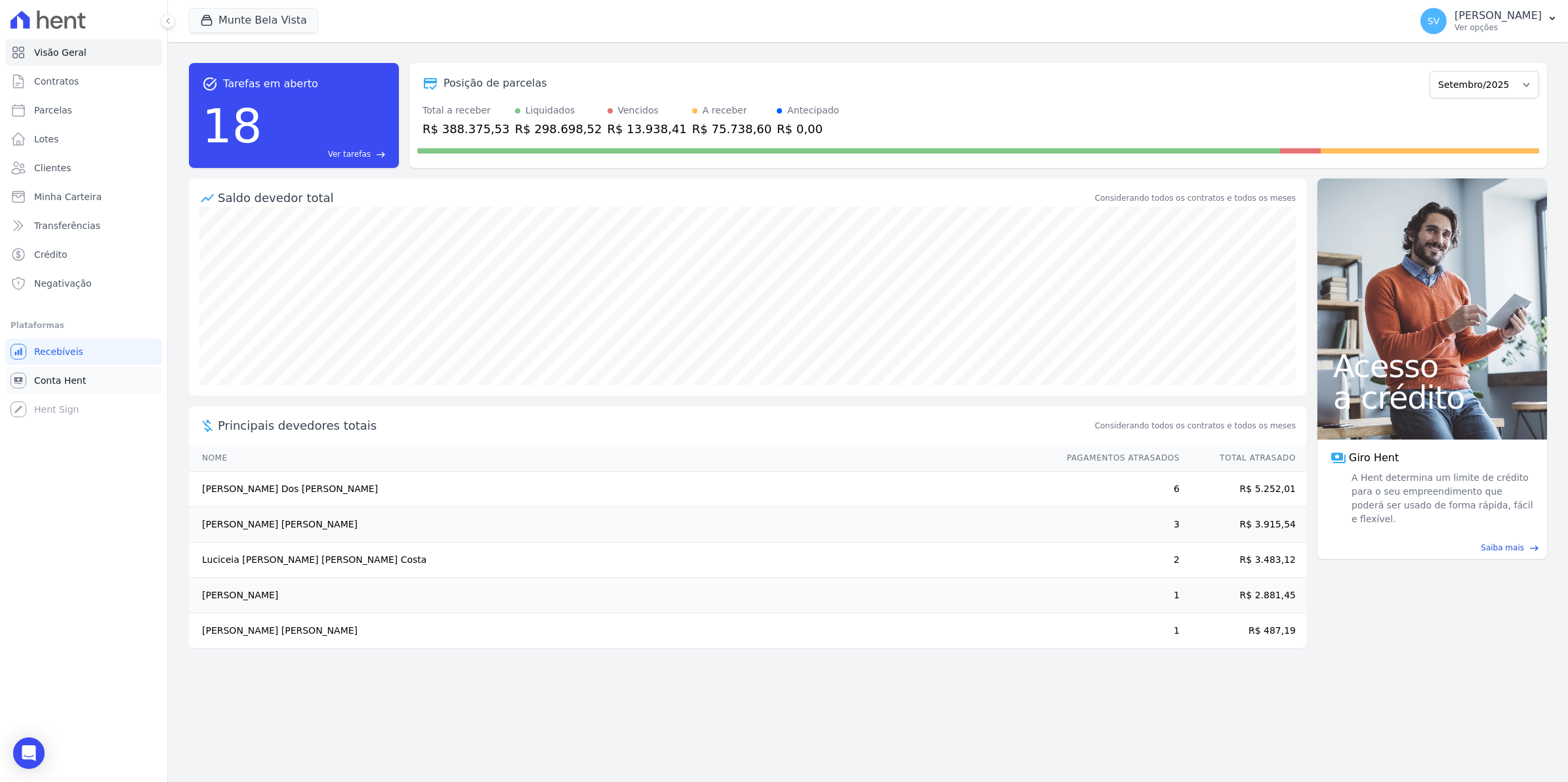
click at [57, 378] on span "Conta Hent" at bounding box center [60, 380] width 52 height 13
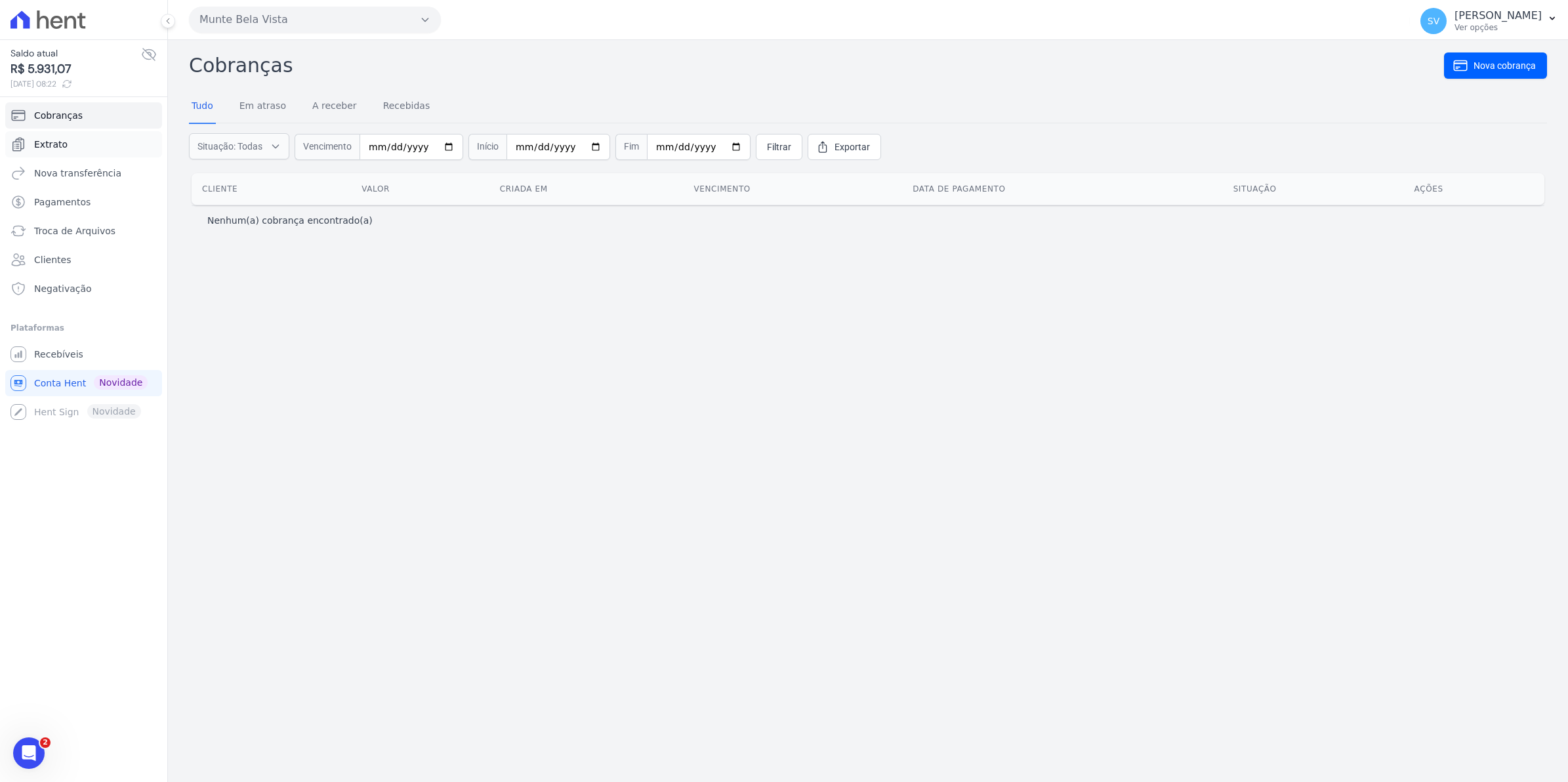
click at [56, 145] on span "Extrato" at bounding box center [51, 144] width 34 height 13
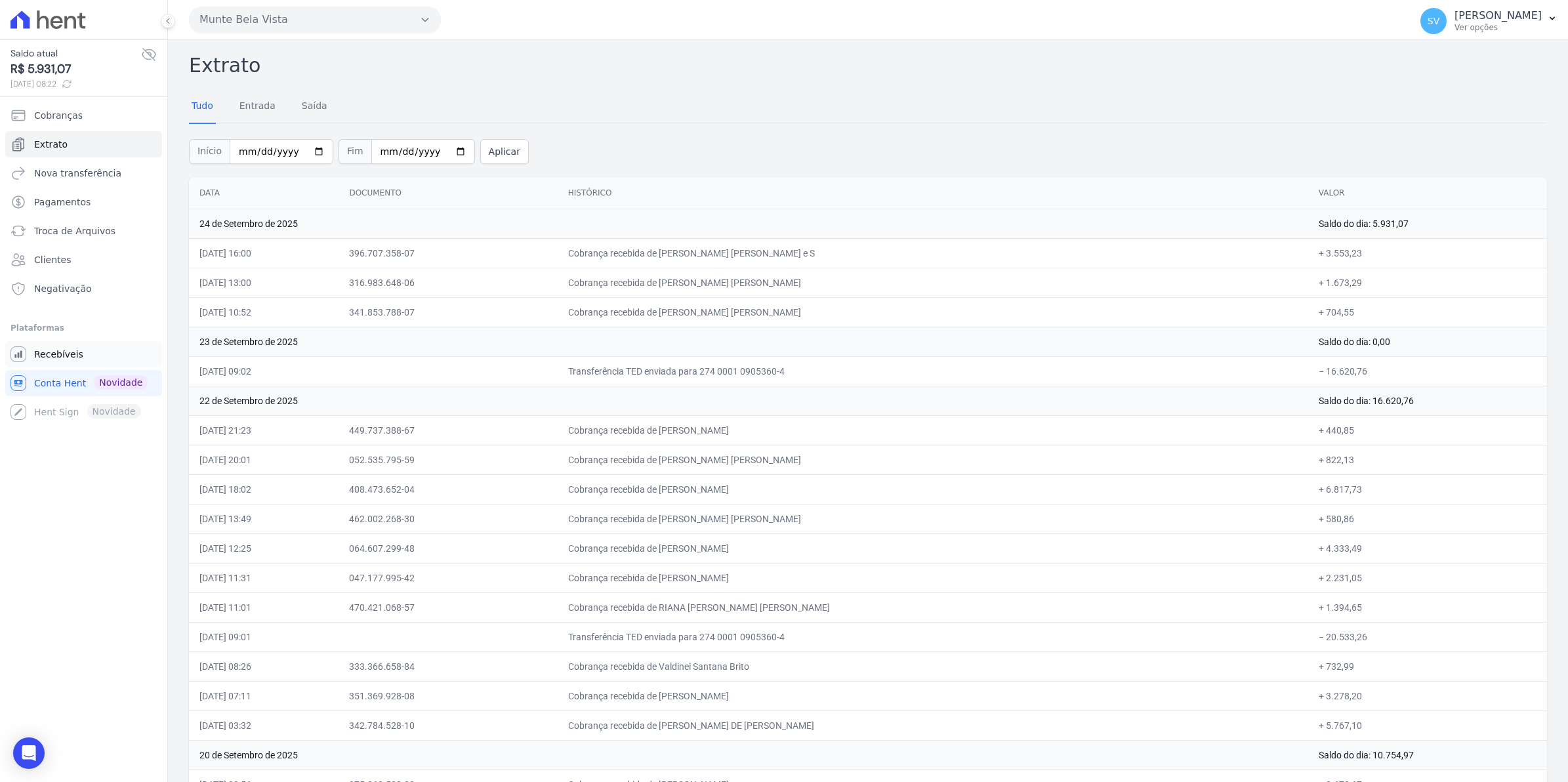
click at [53, 352] on span "Recebíveis" at bounding box center [59, 354] width 50 height 13
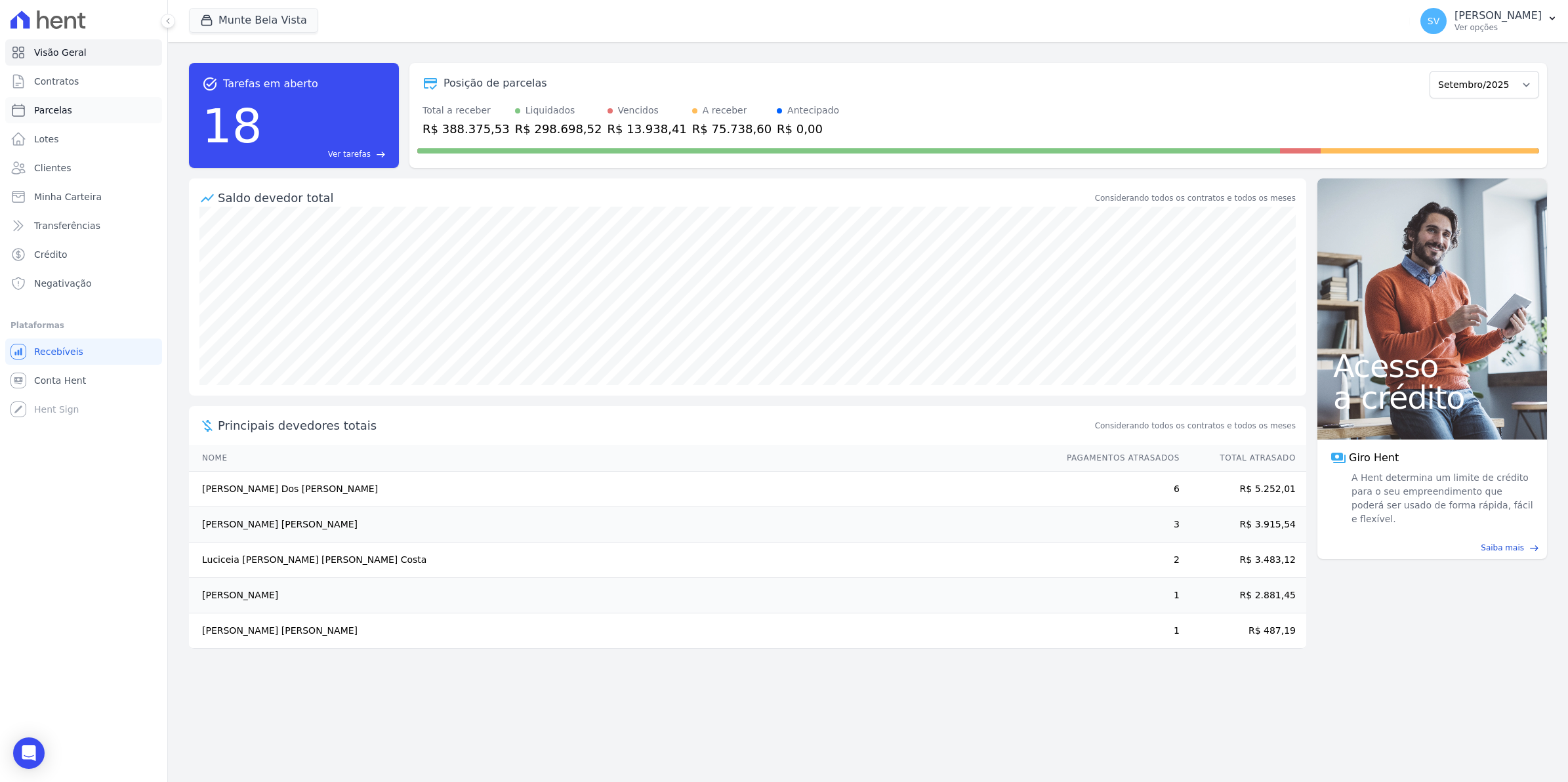
click at [54, 116] on span "Parcelas" at bounding box center [54, 110] width 38 height 13
select select
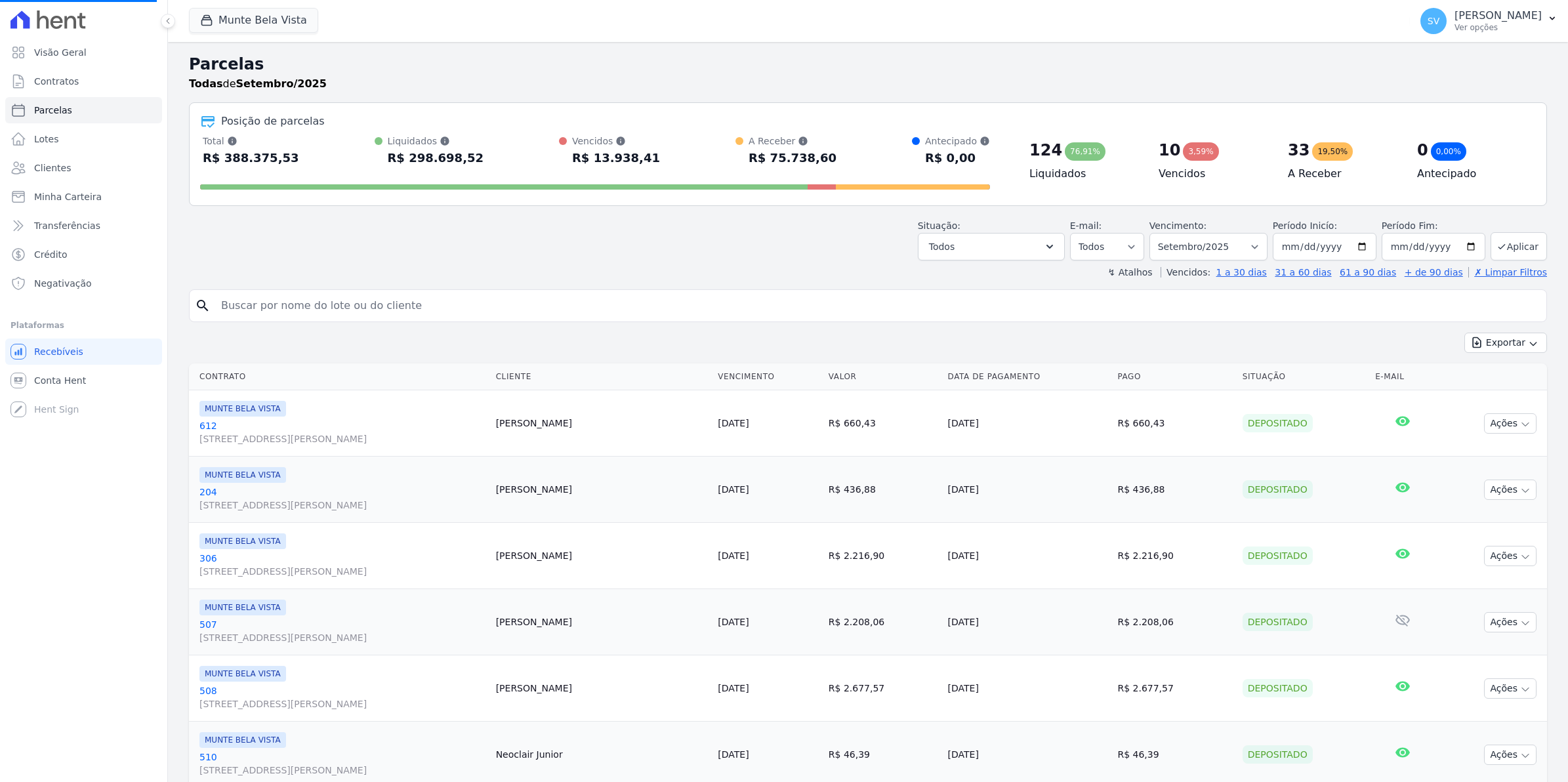
select select
click at [54, 379] on span "Conta Hent" at bounding box center [60, 380] width 52 height 13
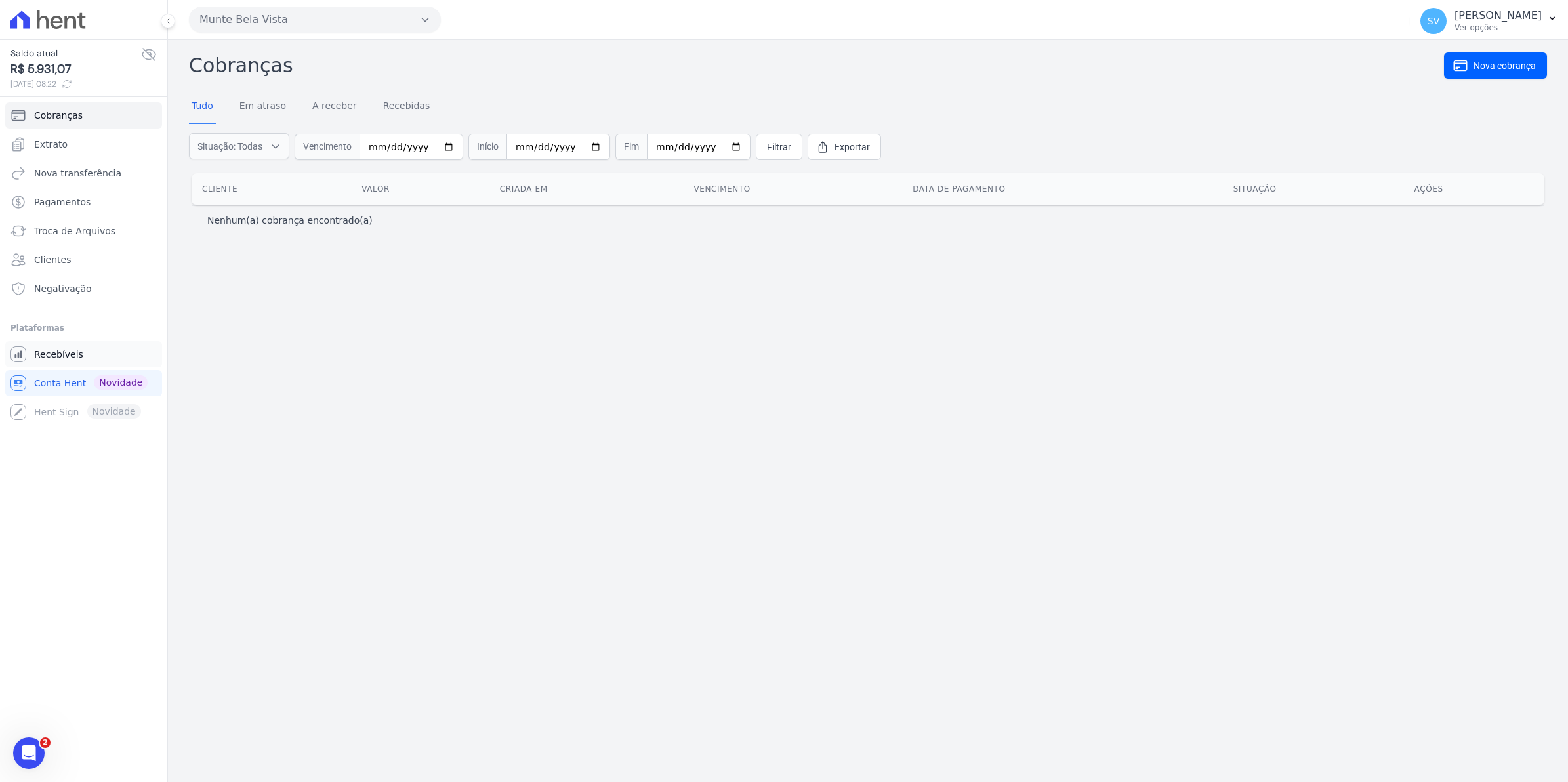
click at [50, 359] on span "Recebíveis" at bounding box center [59, 354] width 50 height 13
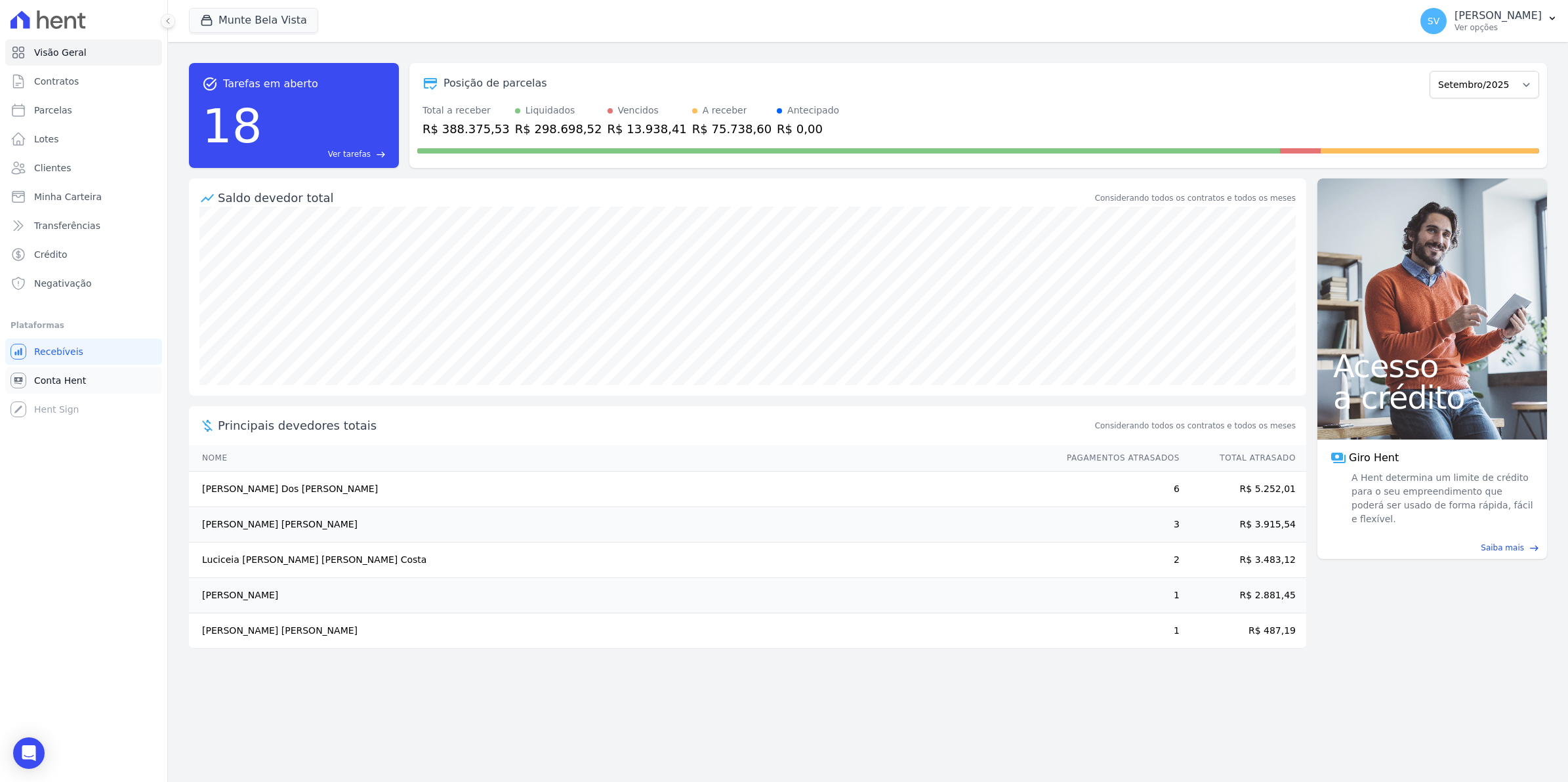
click at [62, 387] on link "Conta Hent" at bounding box center [84, 380] width 157 height 26
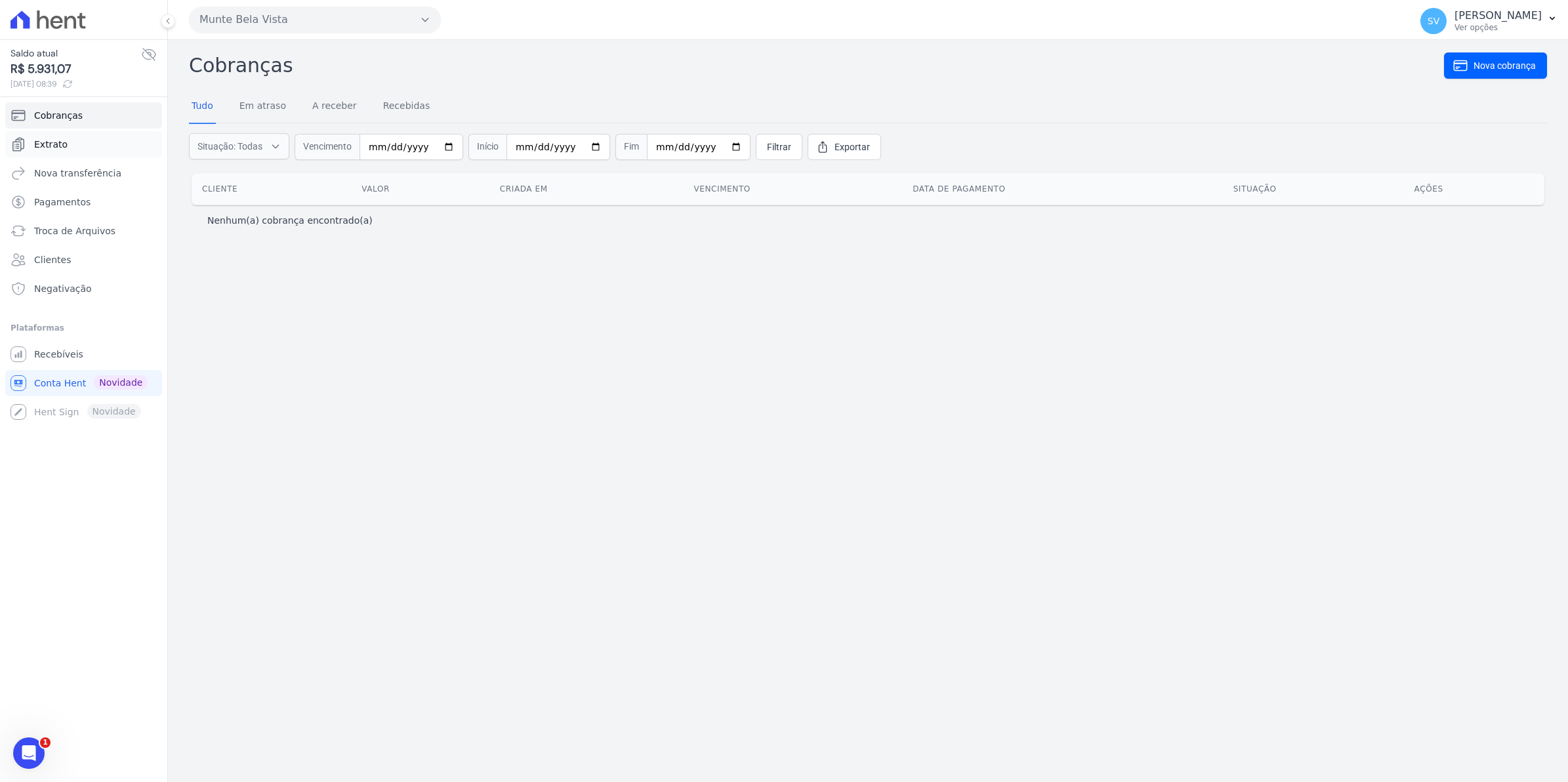
click at [36, 143] on span "Extrato" at bounding box center [51, 144] width 34 height 13
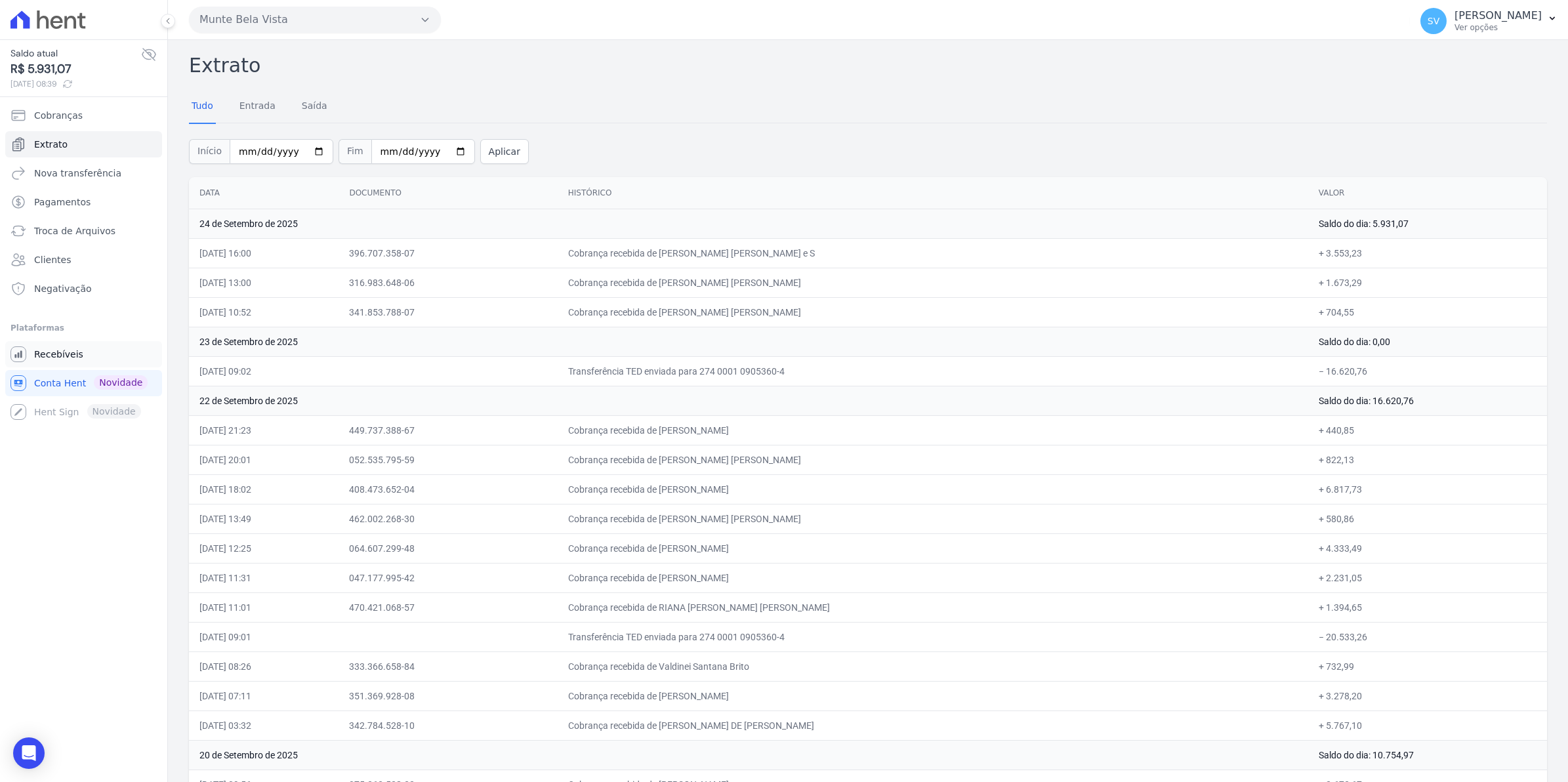
click at [69, 356] on span "Recebíveis" at bounding box center [59, 354] width 50 height 13
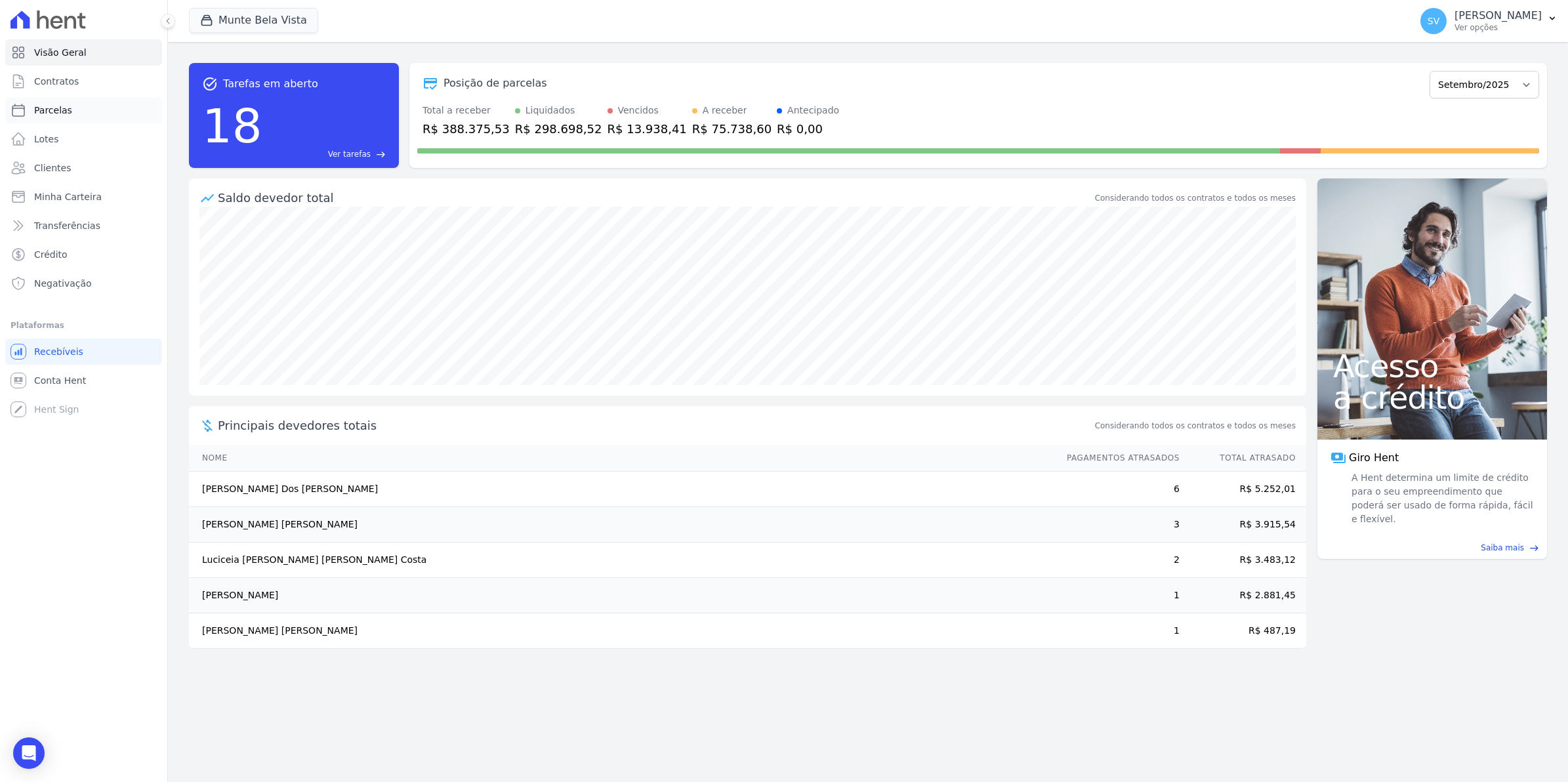
click at [46, 109] on span "Parcelas" at bounding box center [54, 110] width 38 height 13
select select
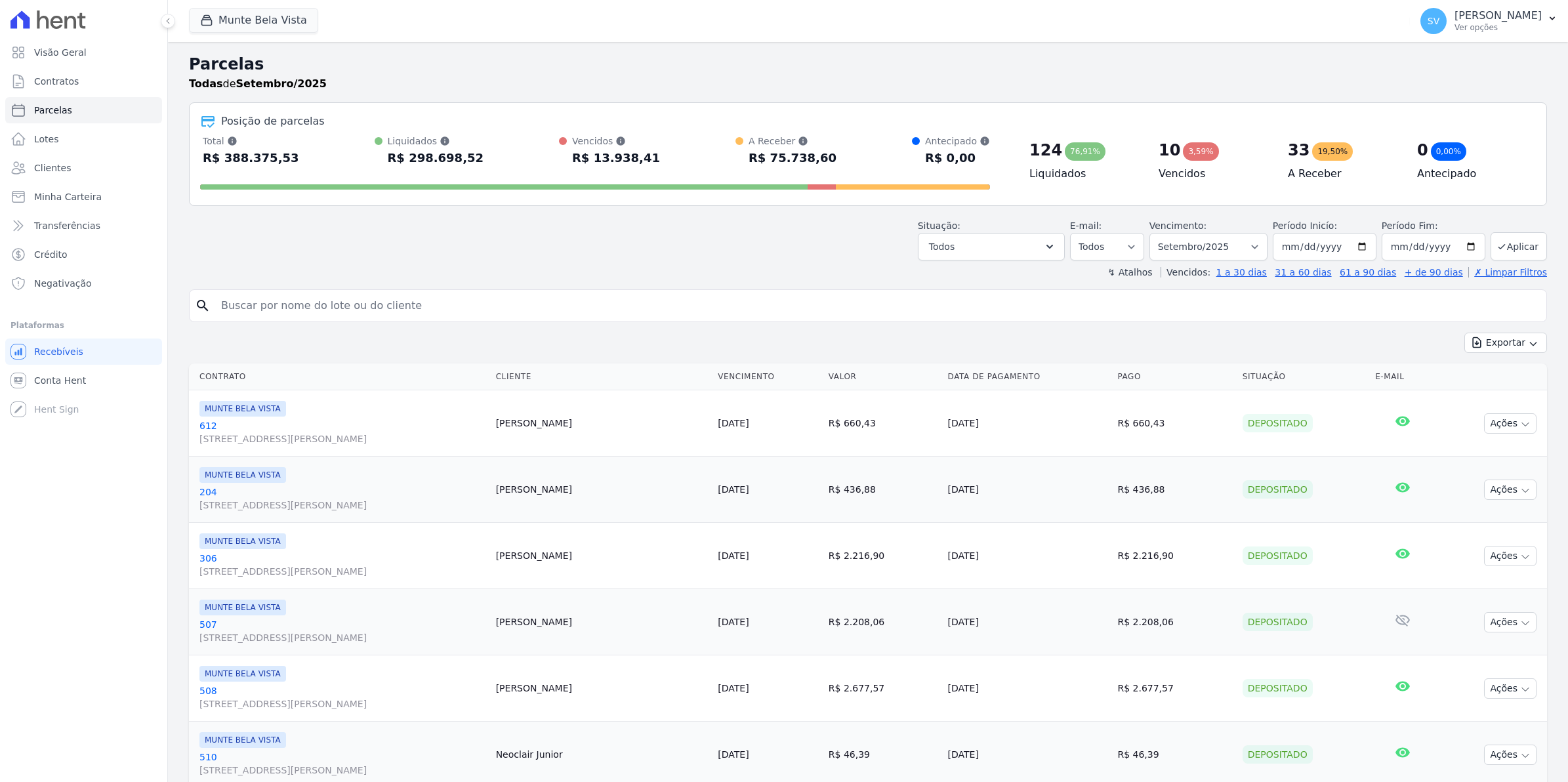
select select
click at [72, 381] on span "Conta Hent" at bounding box center [60, 380] width 52 height 13
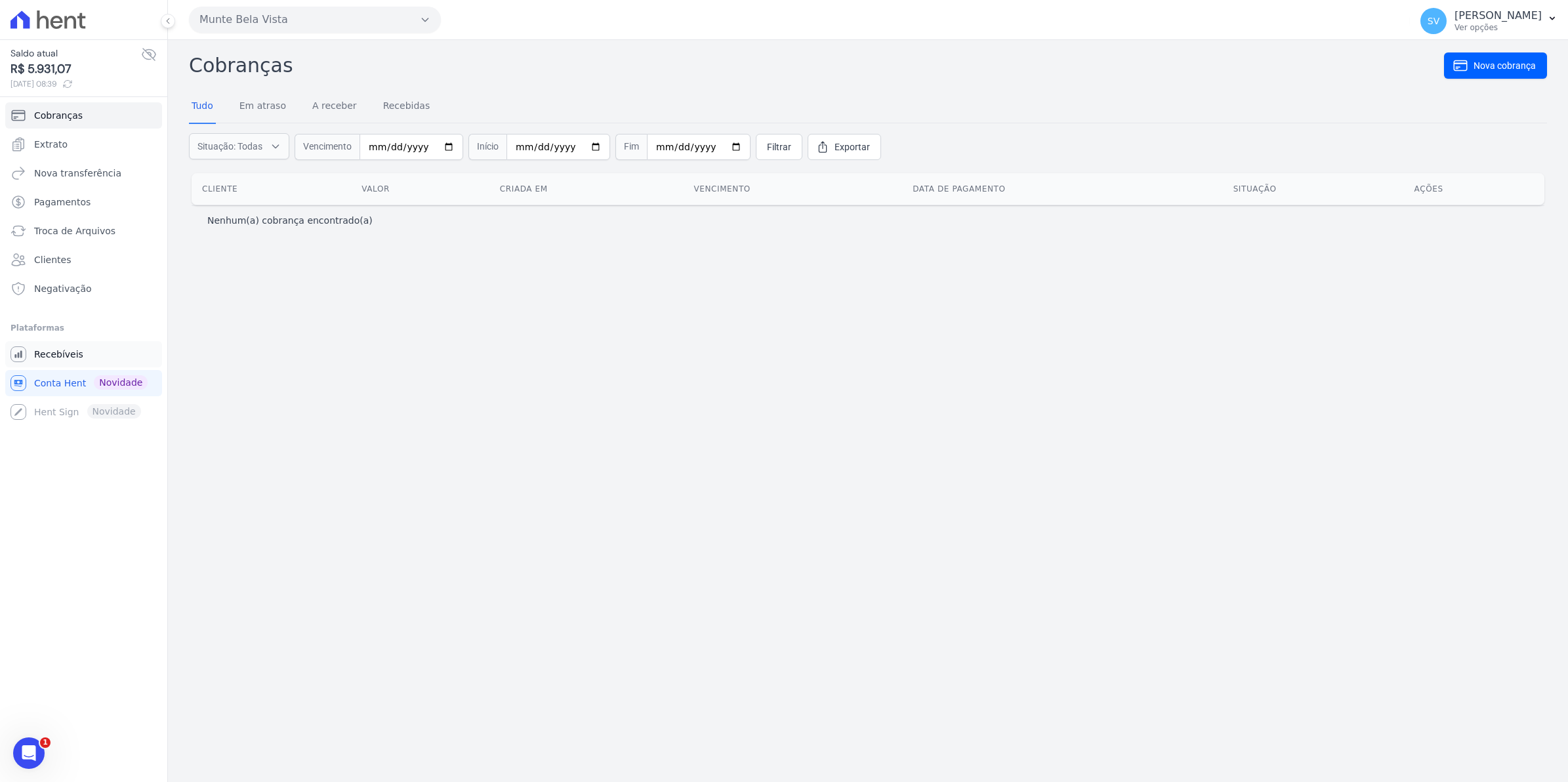
click at [58, 354] on span "Recebíveis" at bounding box center [59, 354] width 50 height 13
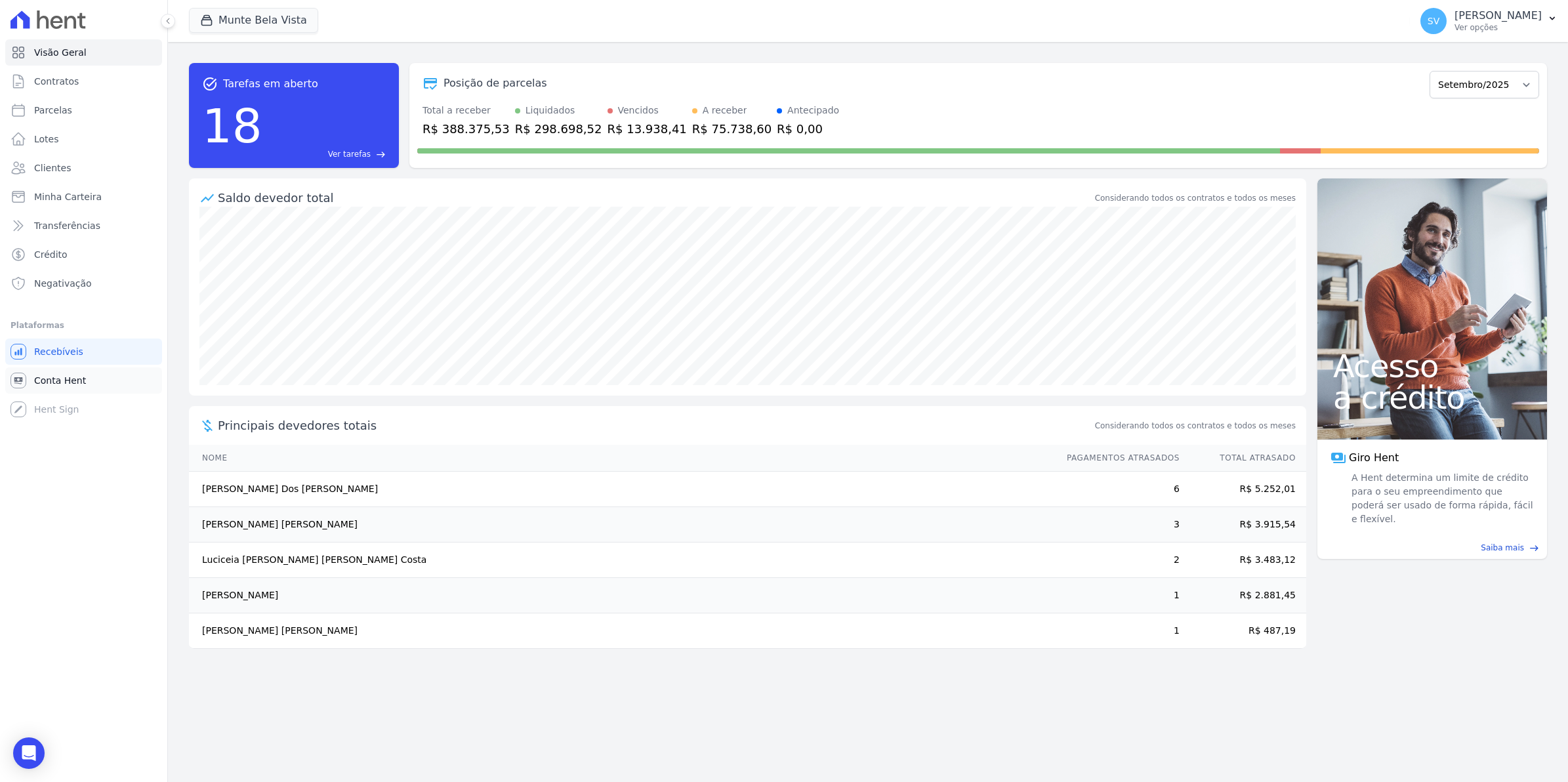
click at [58, 379] on span "Conta Hent" at bounding box center [60, 380] width 52 height 13
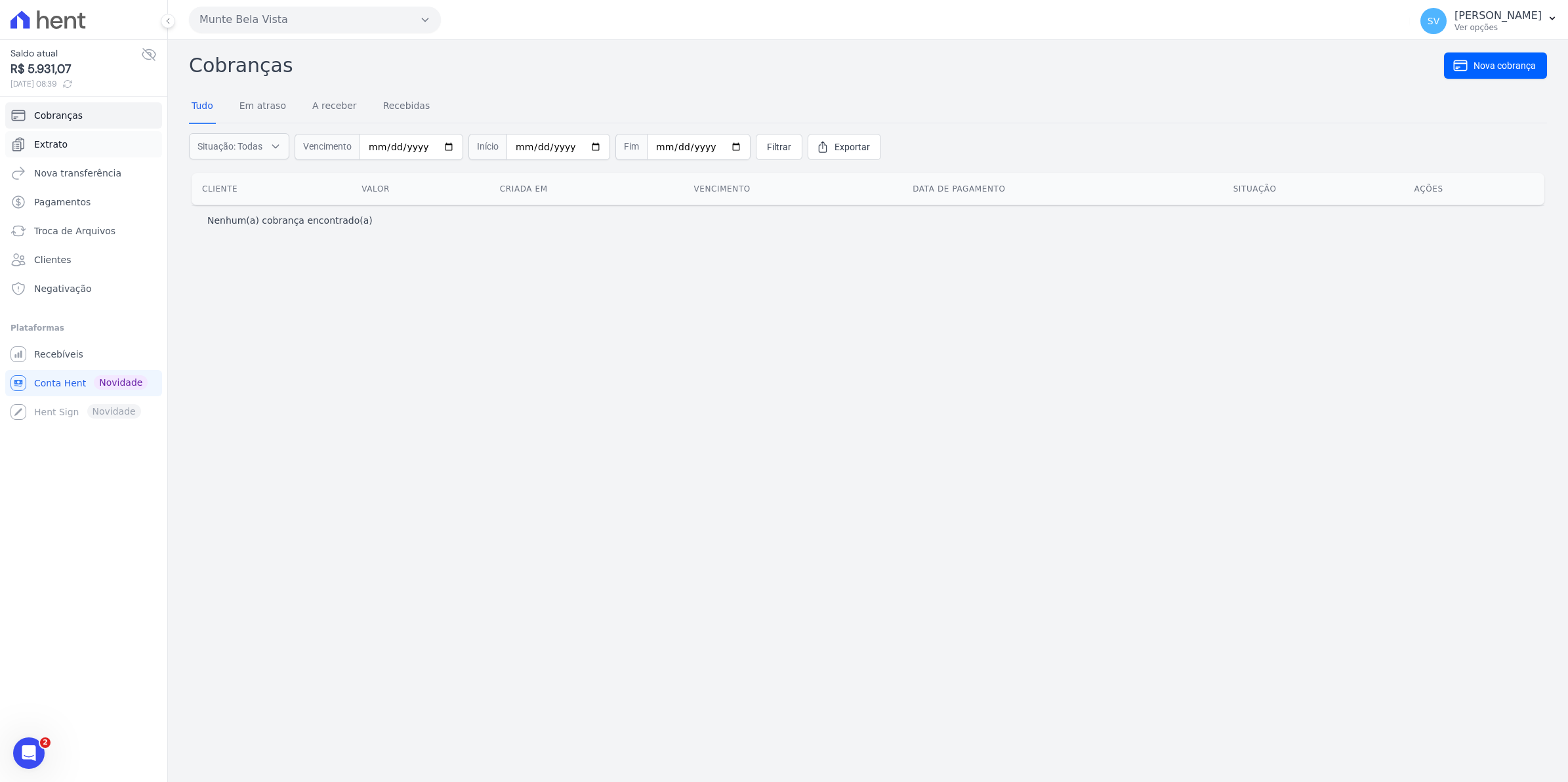
click at [46, 138] on span "Extrato" at bounding box center [51, 144] width 34 height 13
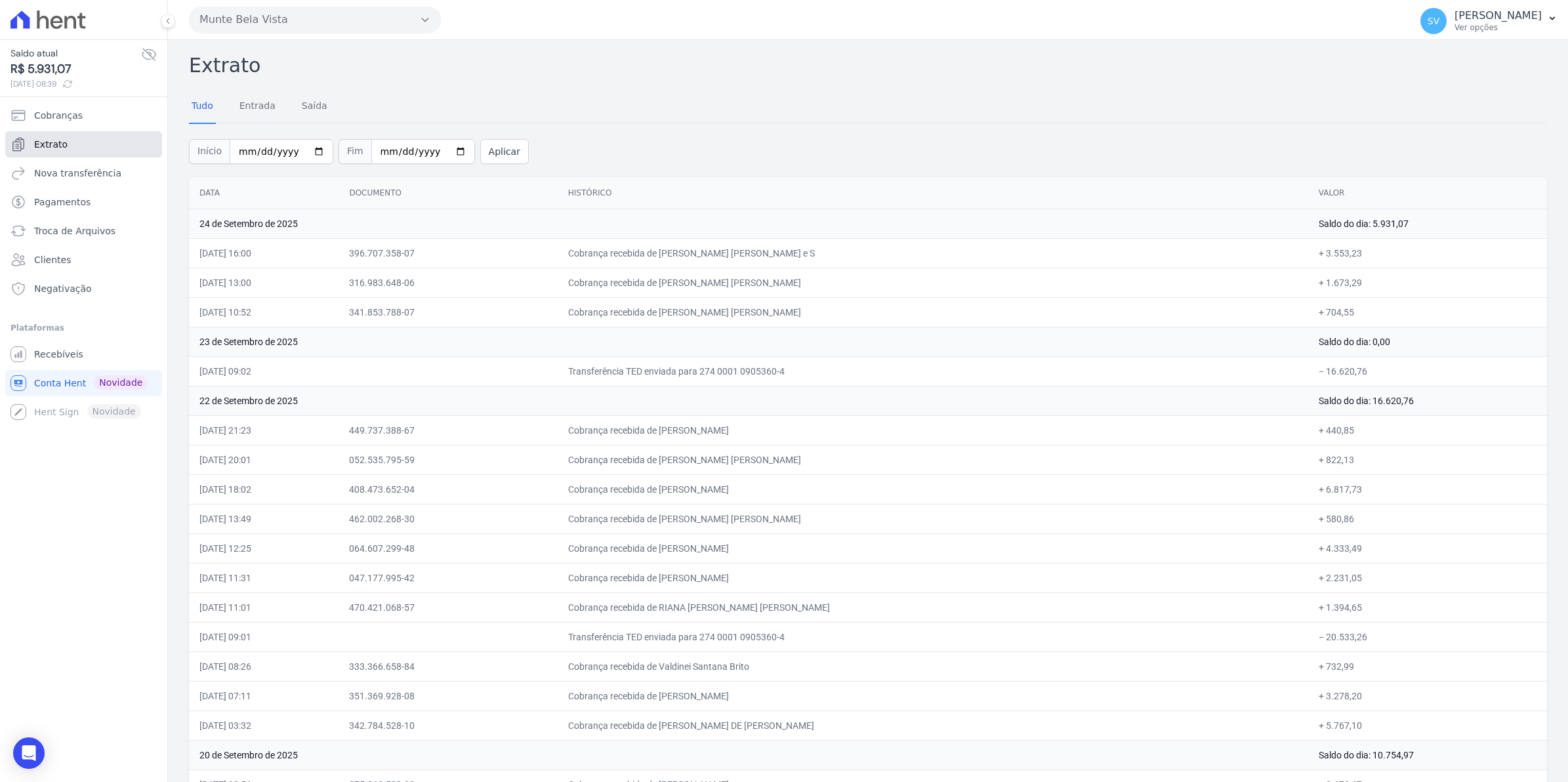
click at [50, 141] on span "Extrato" at bounding box center [51, 144] width 34 height 13
click at [57, 145] on span "Extrato" at bounding box center [51, 144] width 34 height 13
click at [57, 353] on span "Recebíveis" at bounding box center [59, 354] width 50 height 13
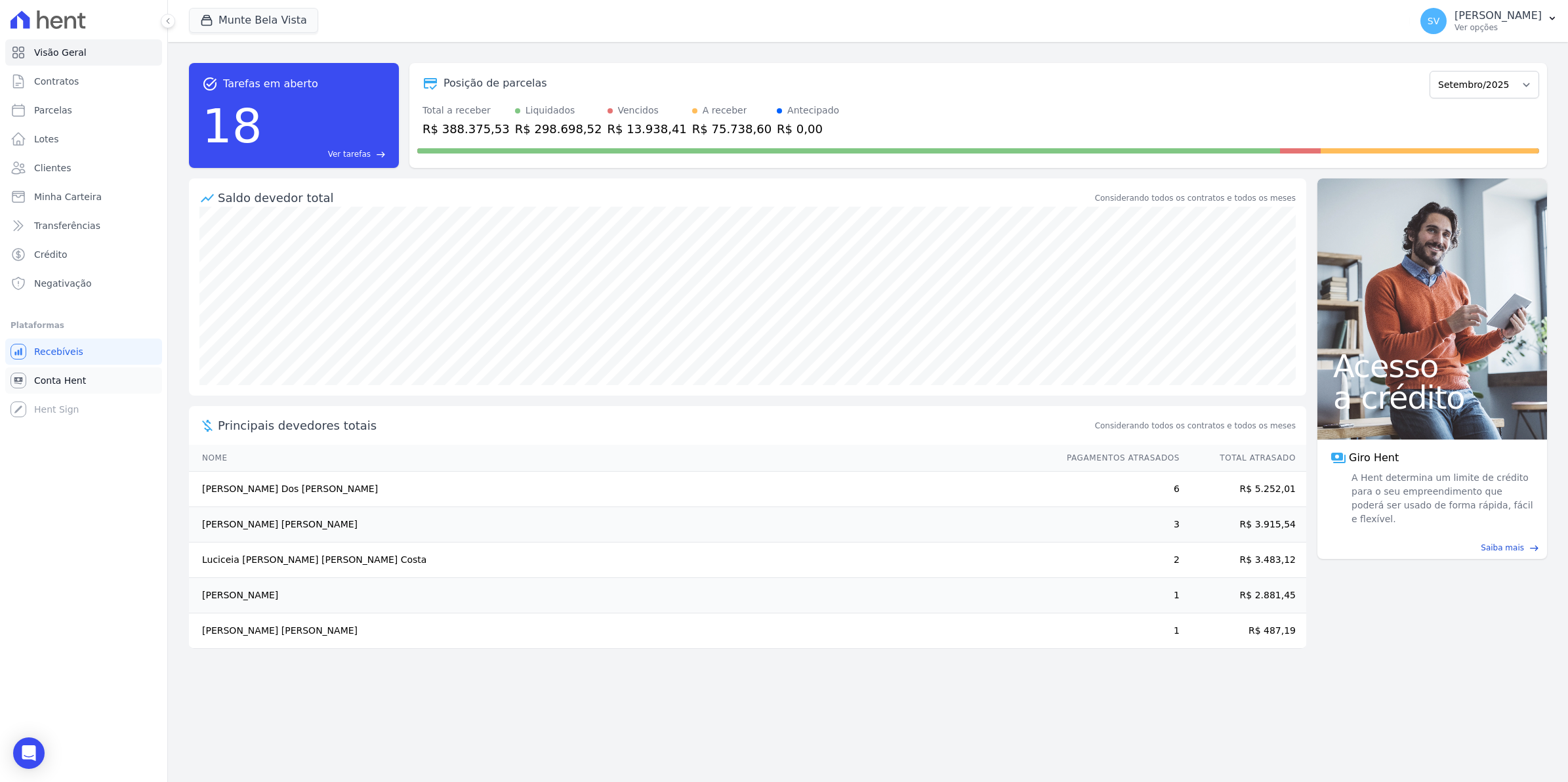
click at [59, 382] on span "Conta Hent" at bounding box center [60, 380] width 52 height 13
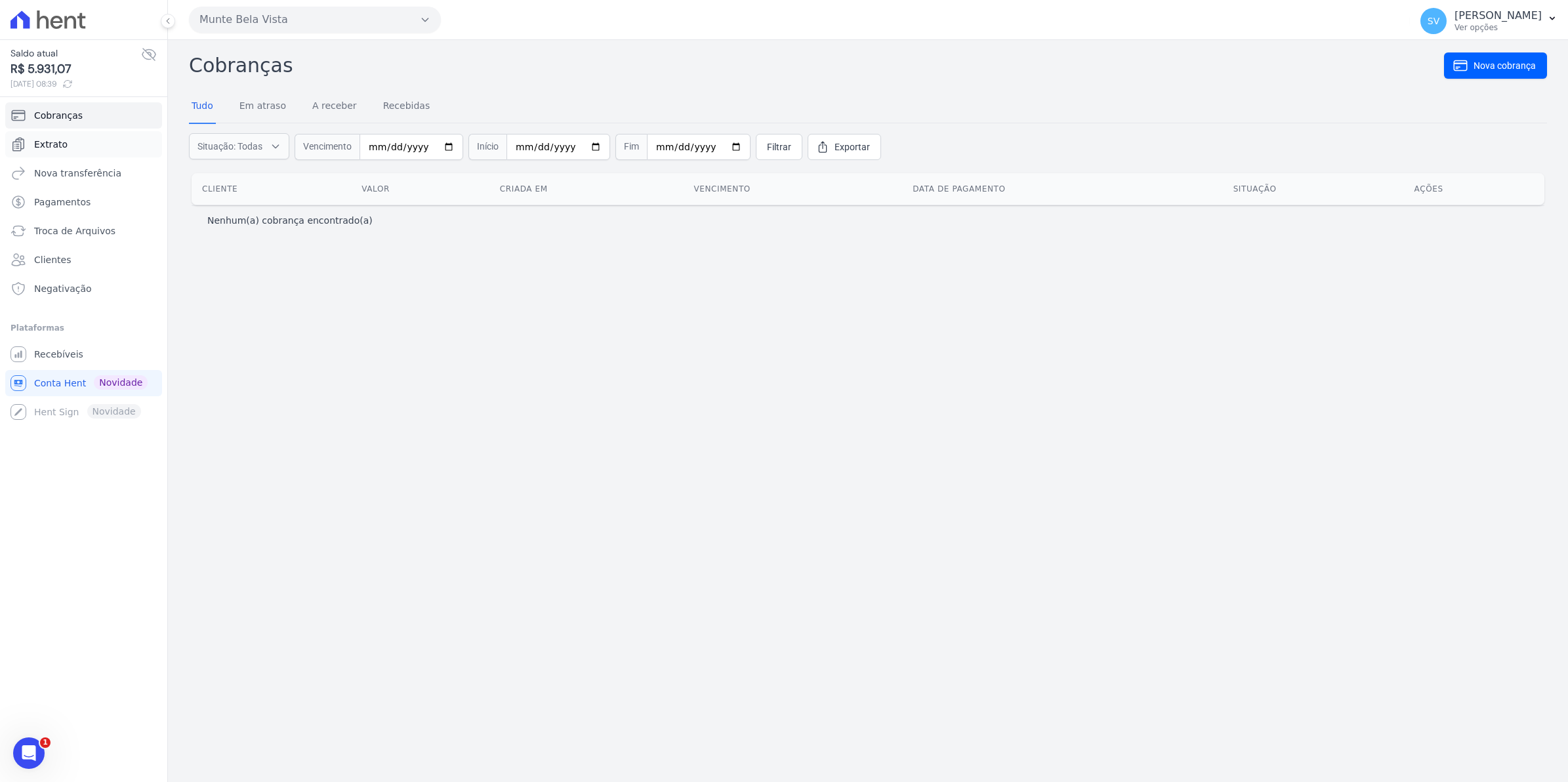
click at [44, 145] on span "Extrato" at bounding box center [51, 144] width 34 height 13
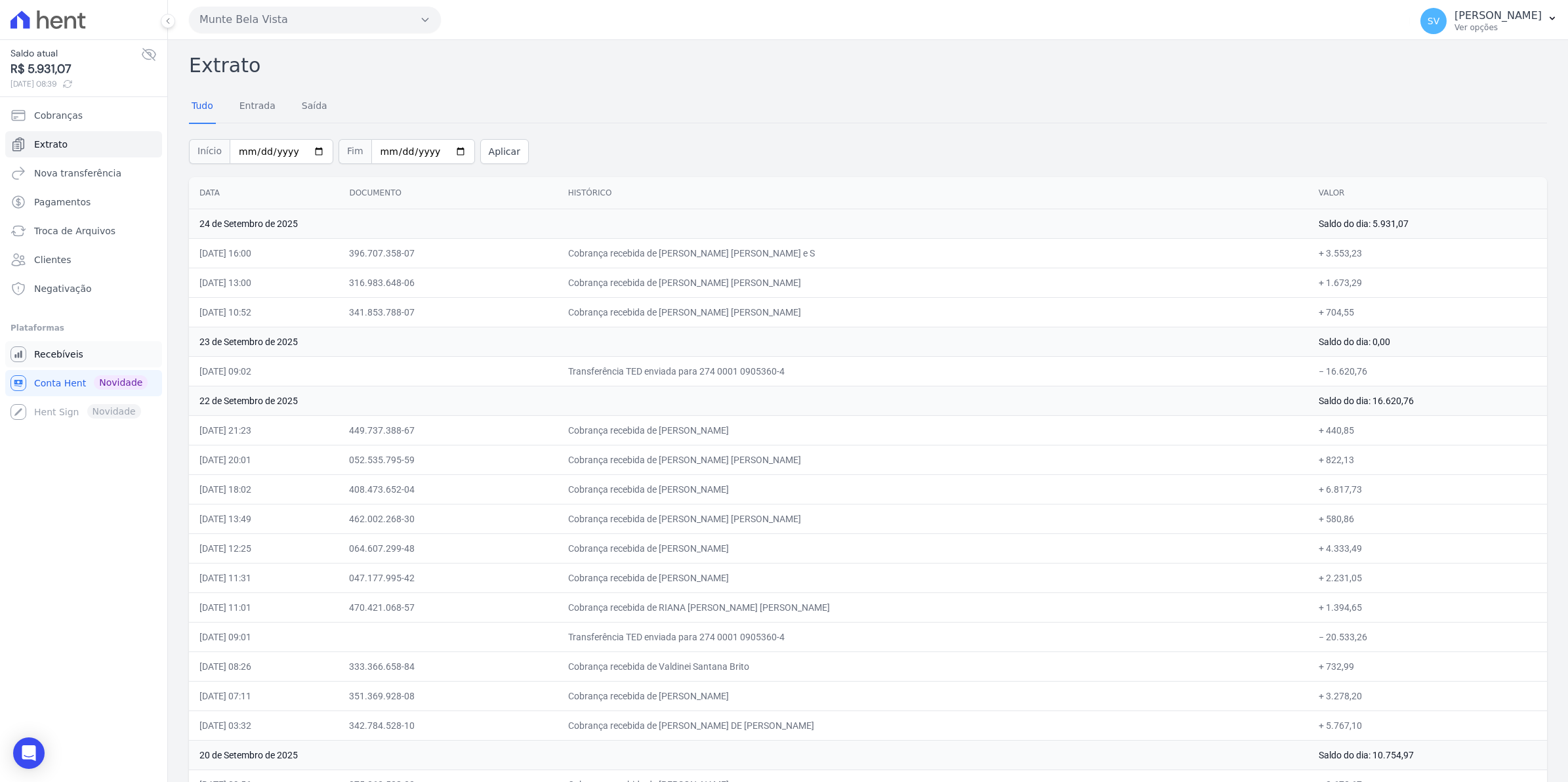
click at [63, 355] on span "Recebíveis" at bounding box center [59, 354] width 50 height 13
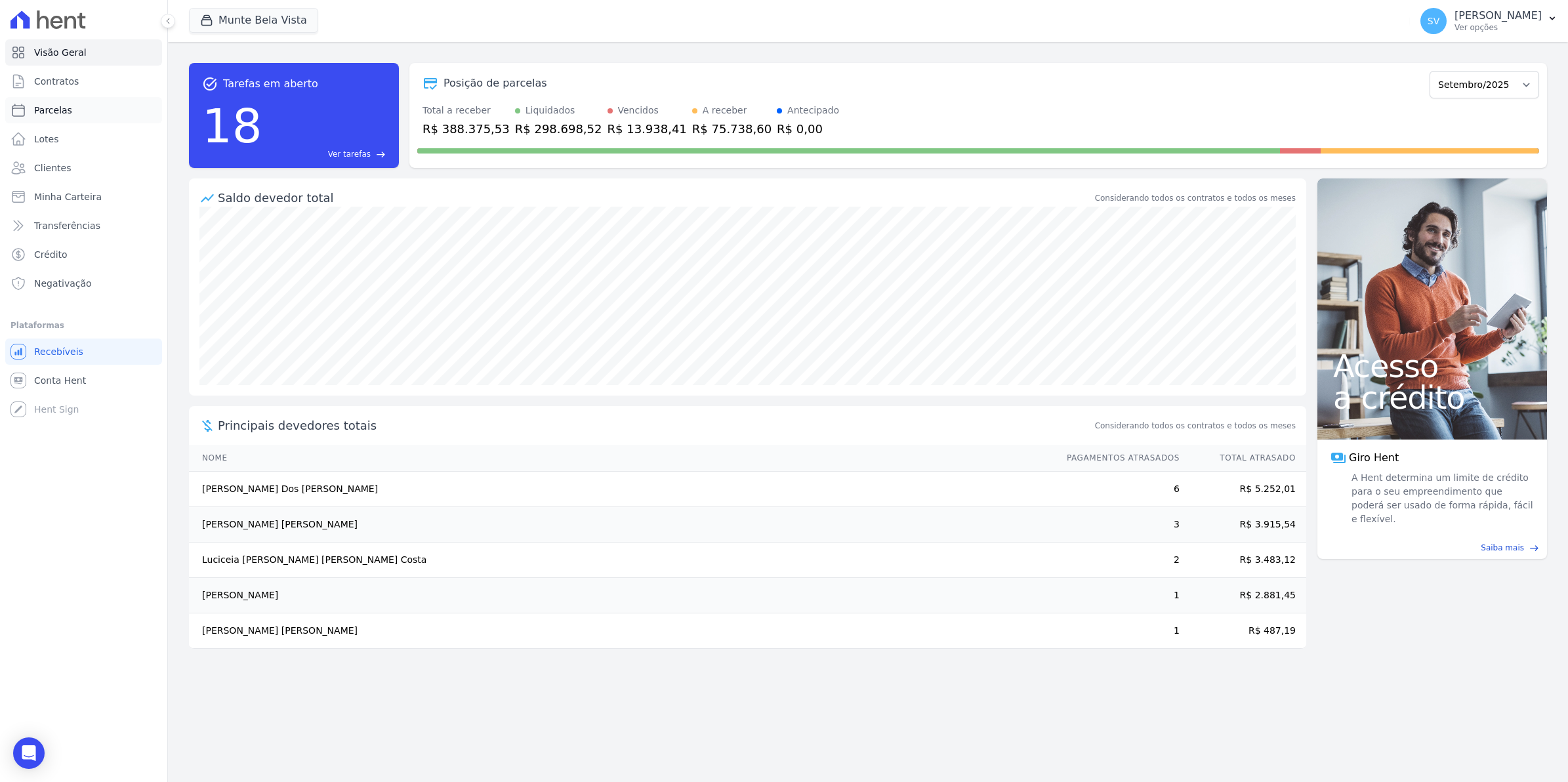
click at [51, 113] on span "Parcelas" at bounding box center [54, 110] width 38 height 13
select select
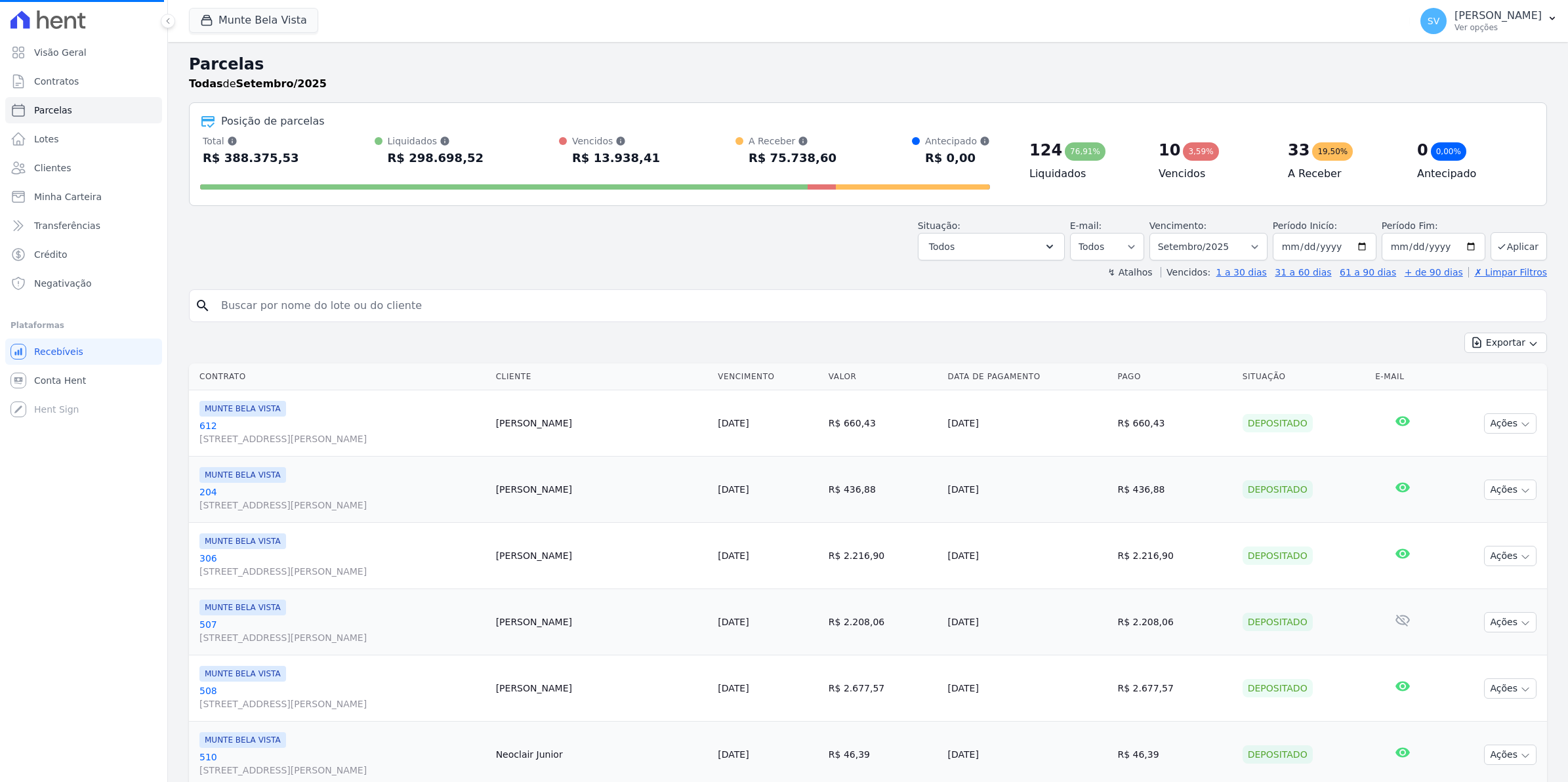
select select
click at [50, 84] on span "Contratos" at bounding box center [57, 81] width 45 height 13
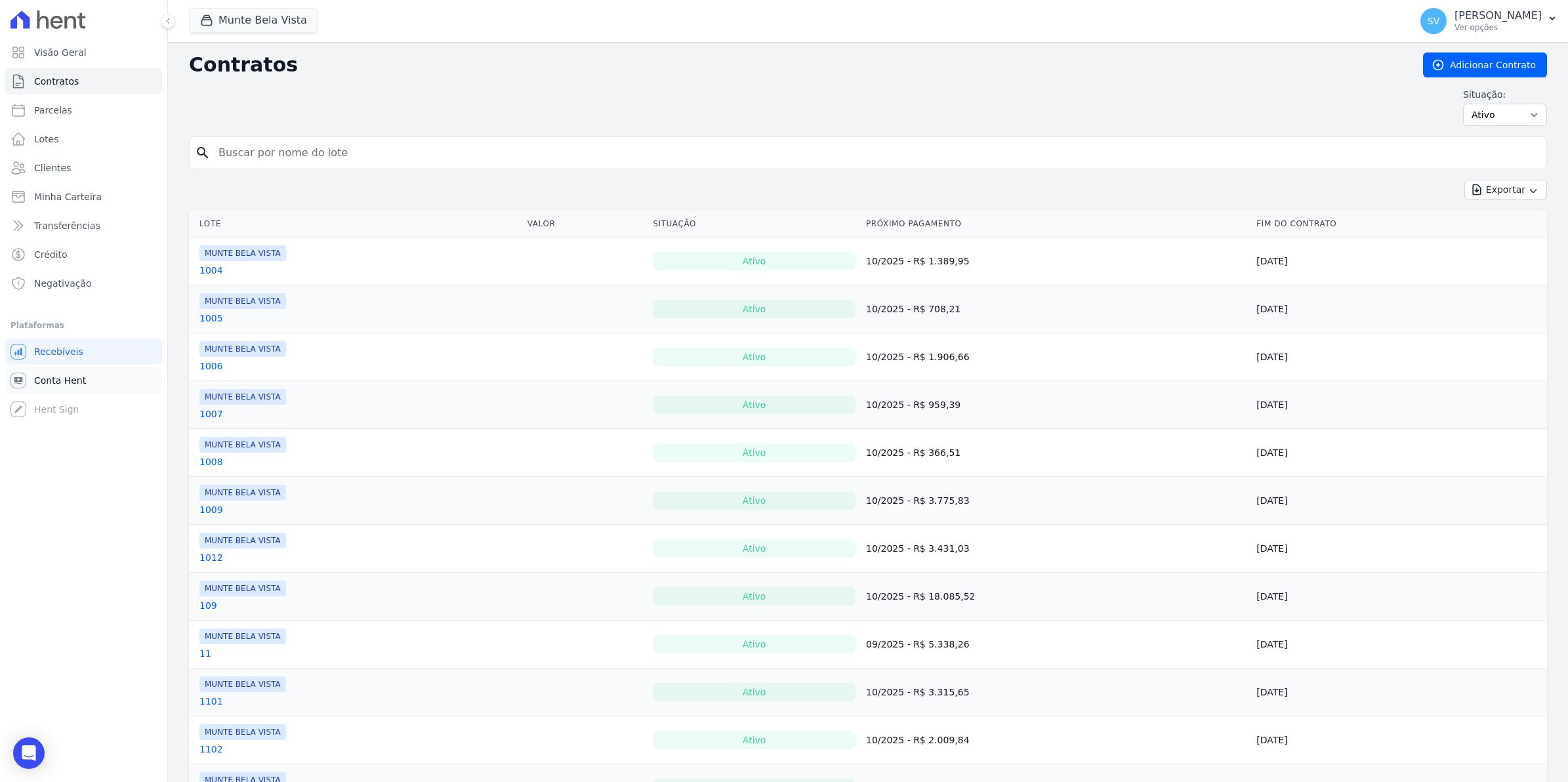
click at [27, 377] on link "Conta Hent" at bounding box center [84, 380] width 157 height 26
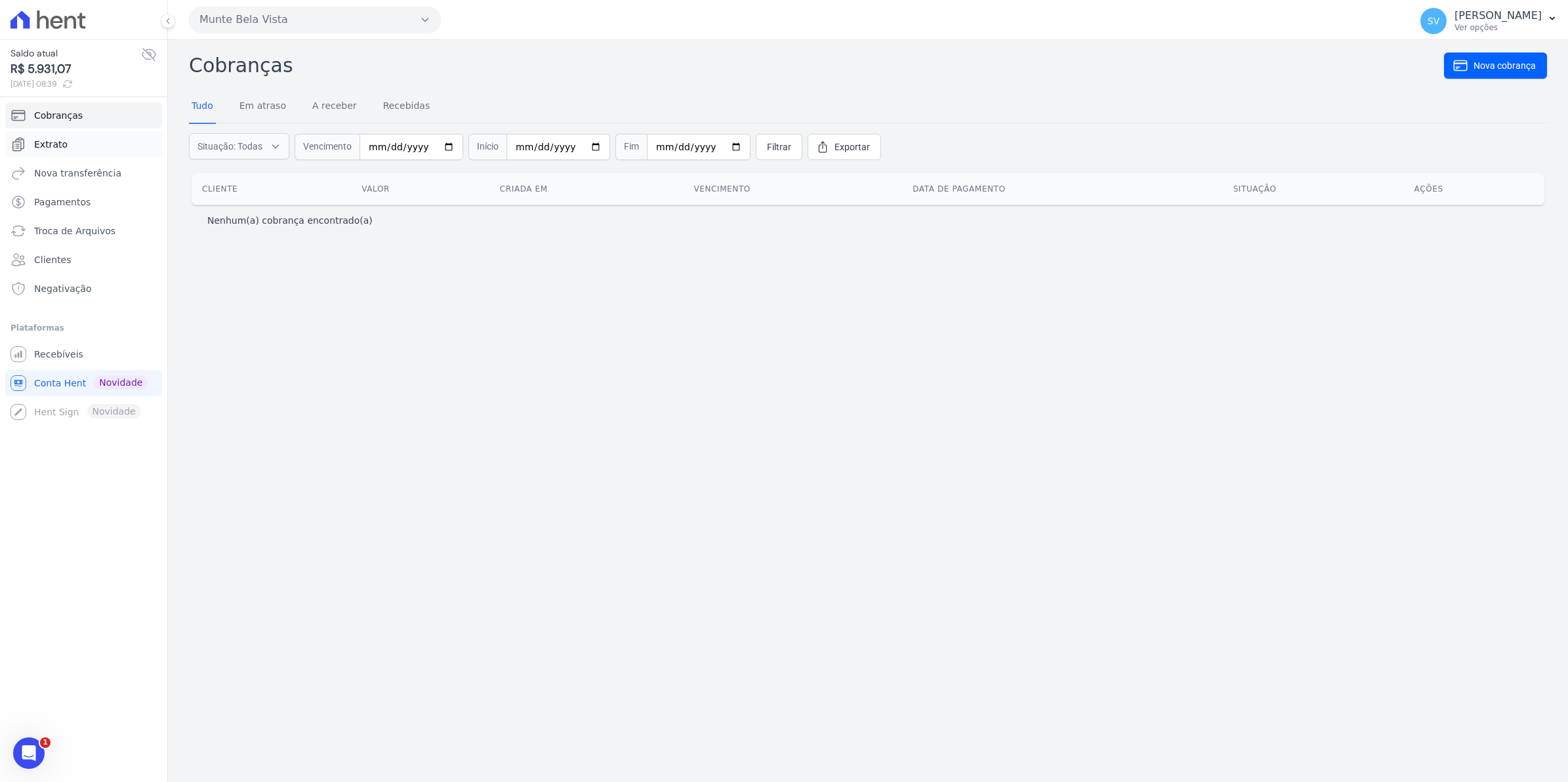
click at [48, 148] on span "Extrato" at bounding box center [51, 144] width 34 height 13
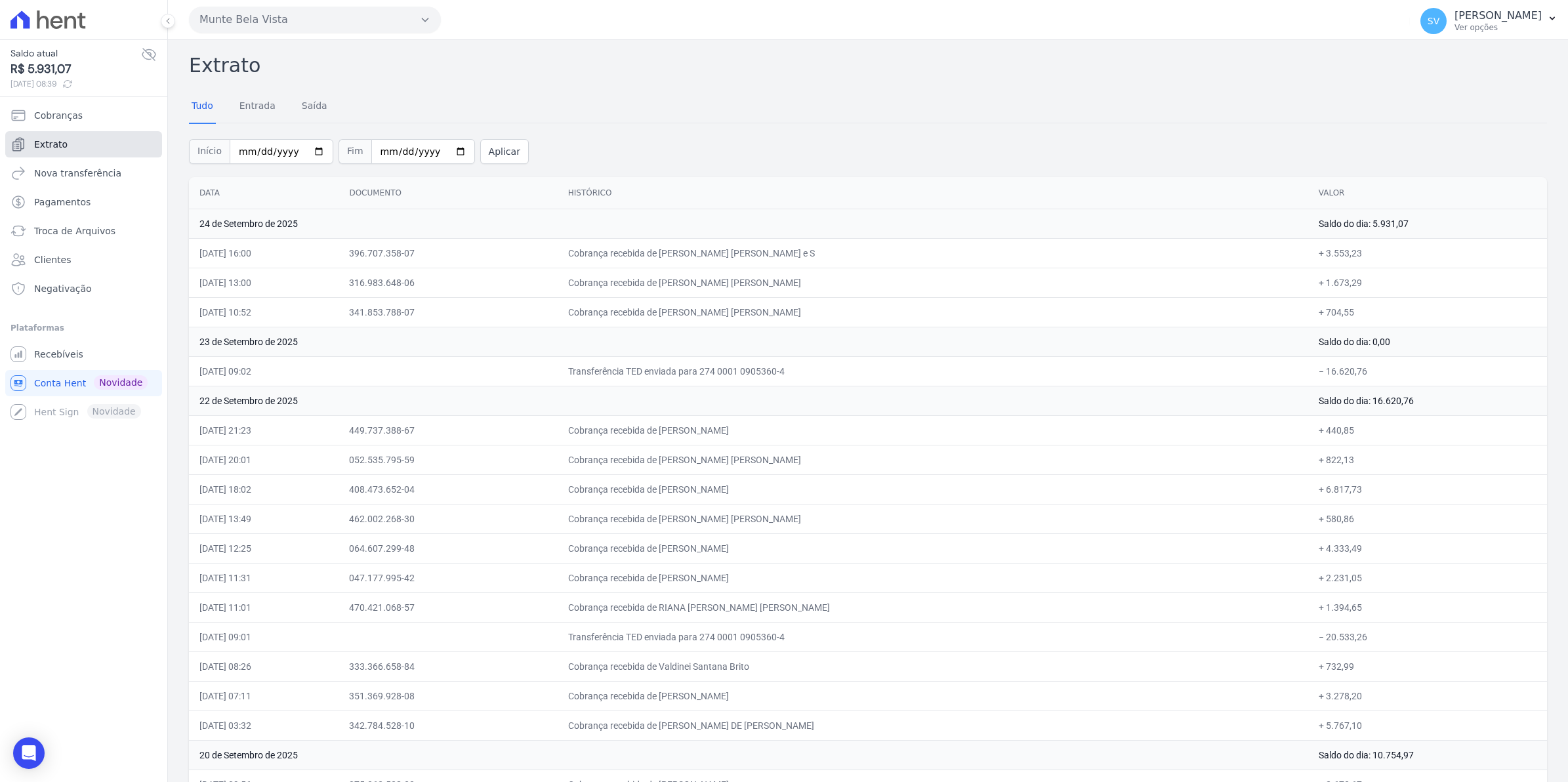
click at [68, 151] on link "Extrato" at bounding box center [84, 144] width 157 height 26
click at [47, 130] on ul "Cobranças Extrato Nova transferência Pagamentos Troca de [GEOGRAPHIC_DATA] Clie…" at bounding box center [84, 202] width 157 height 200
click at [50, 142] on span "Extrato" at bounding box center [51, 144] width 34 height 13
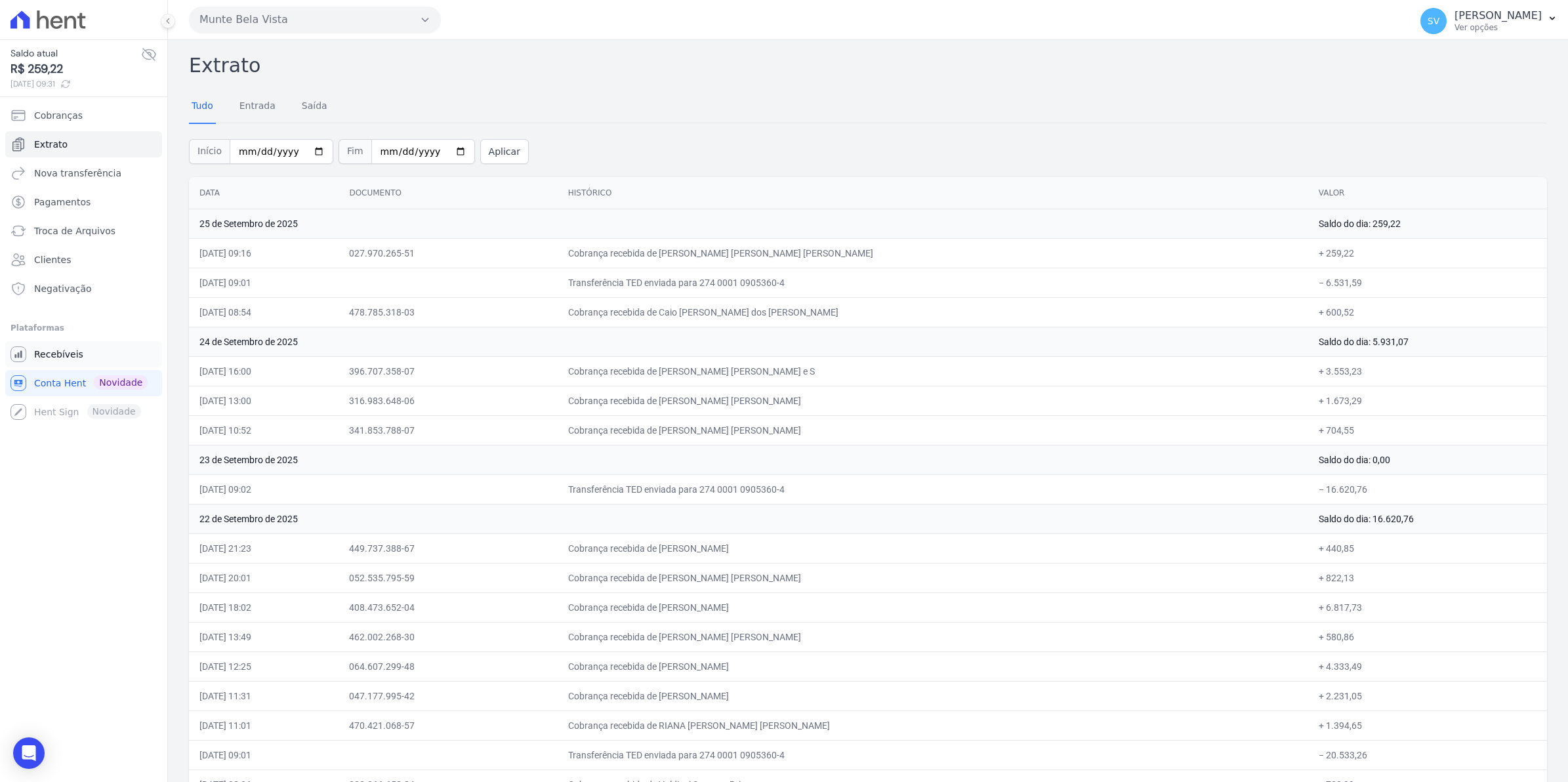
click at [53, 354] on span "Recebíveis" at bounding box center [59, 354] width 50 height 13
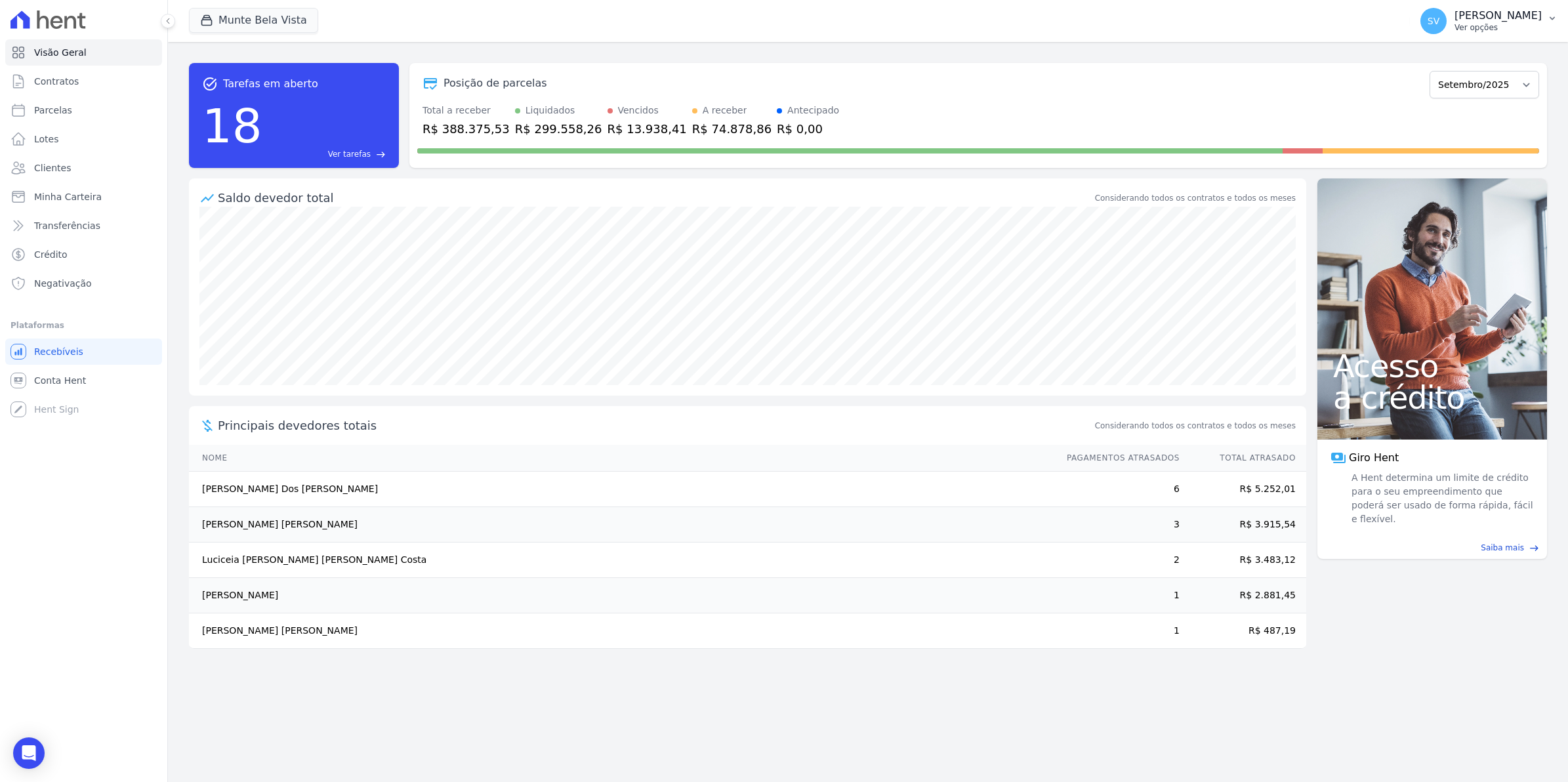
click at [1439, 24] on span "SV" at bounding box center [1434, 21] width 26 height 26
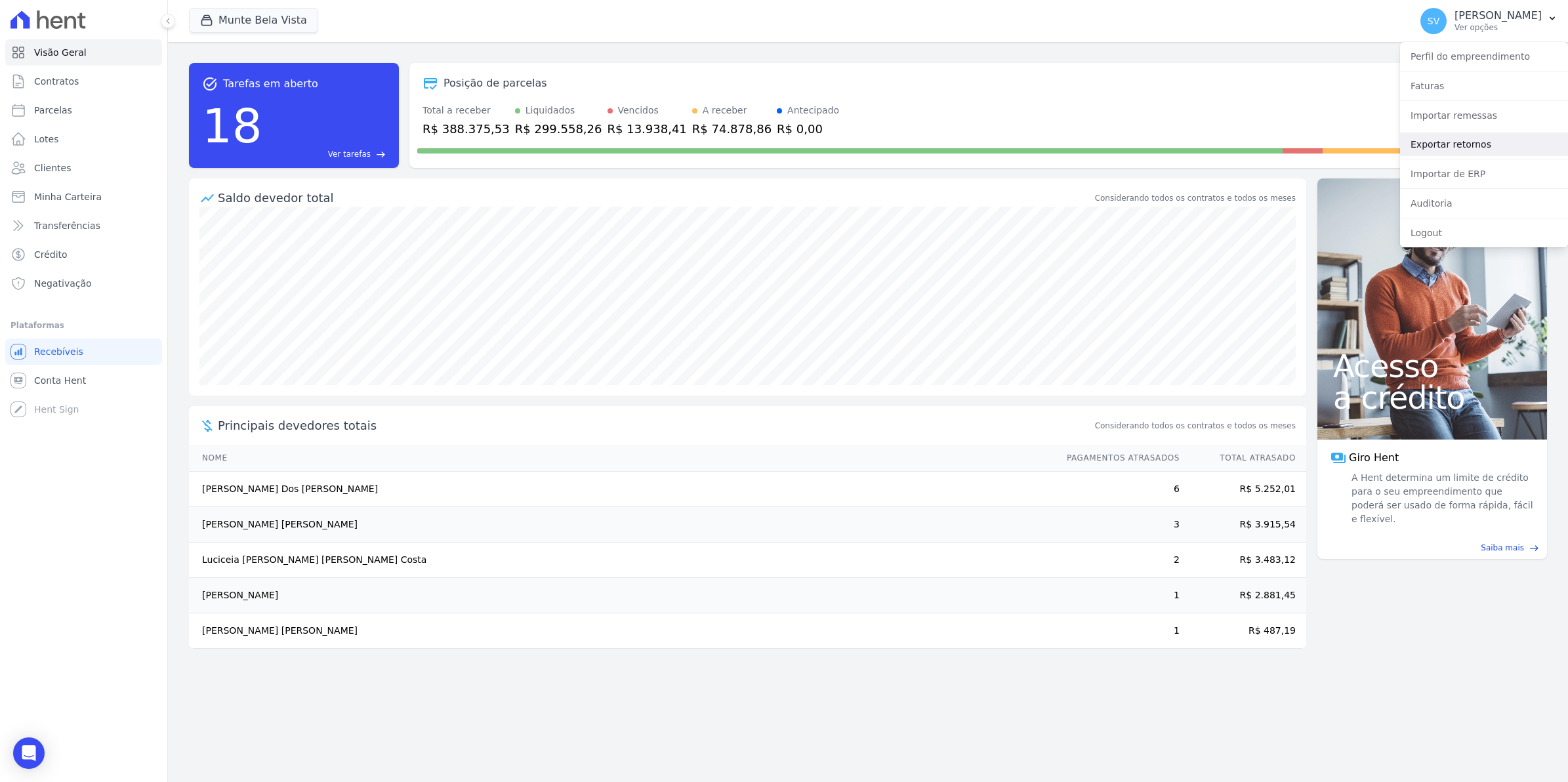
click at [1464, 141] on link "Exportar retornos" at bounding box center [1484, 145] width 168 height 24
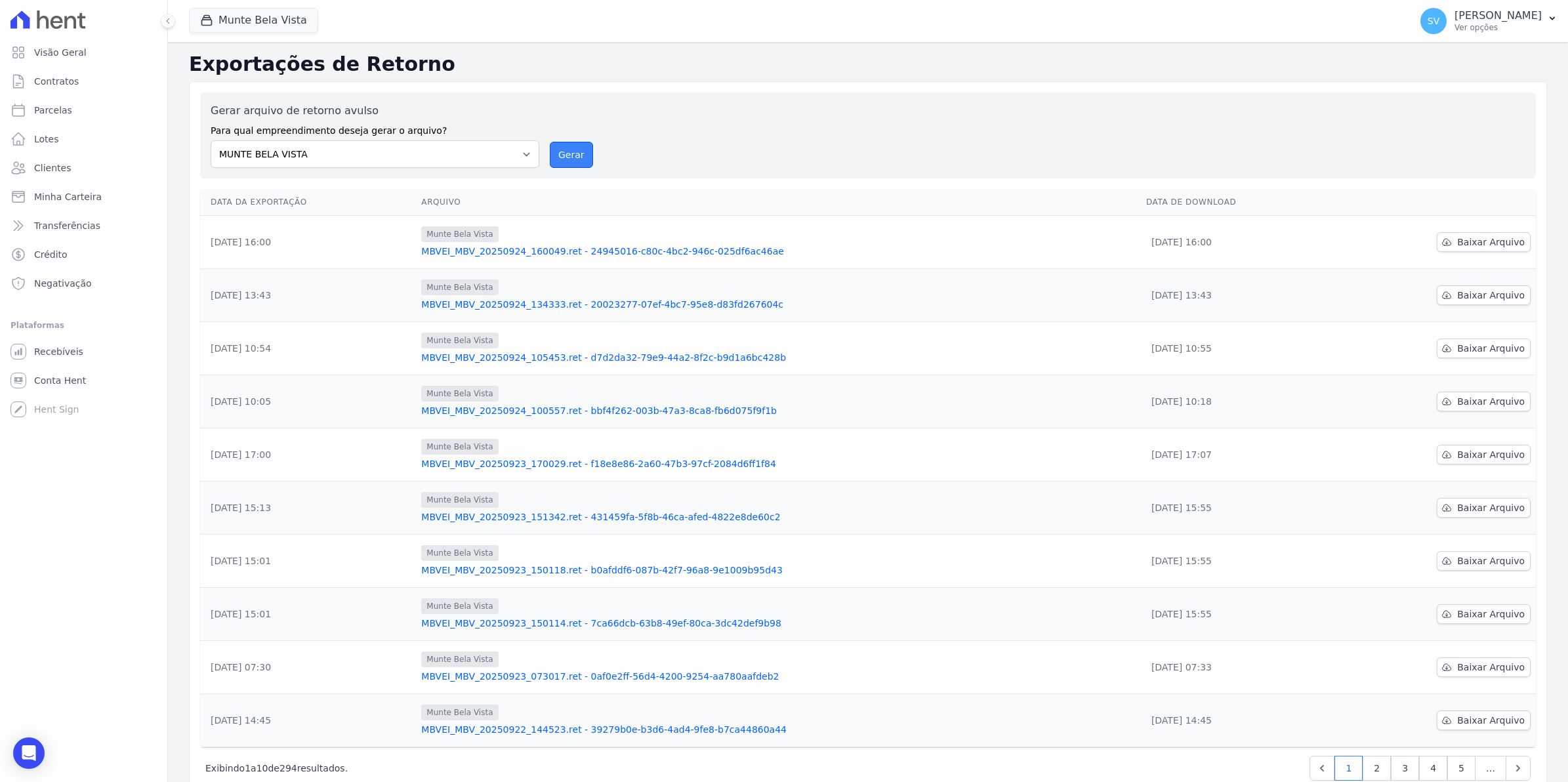
click at [563, 156] on button "Gerar" at bounding box center [571, 154] width 43 height 26
click at [1467, 244] on span "Baixar Arquivo" at bounding box center [1491, 242] width 68 height 13
click at [56, 375] on span "Conta Hent" at bounding box center [60, 380] width 52 height 13
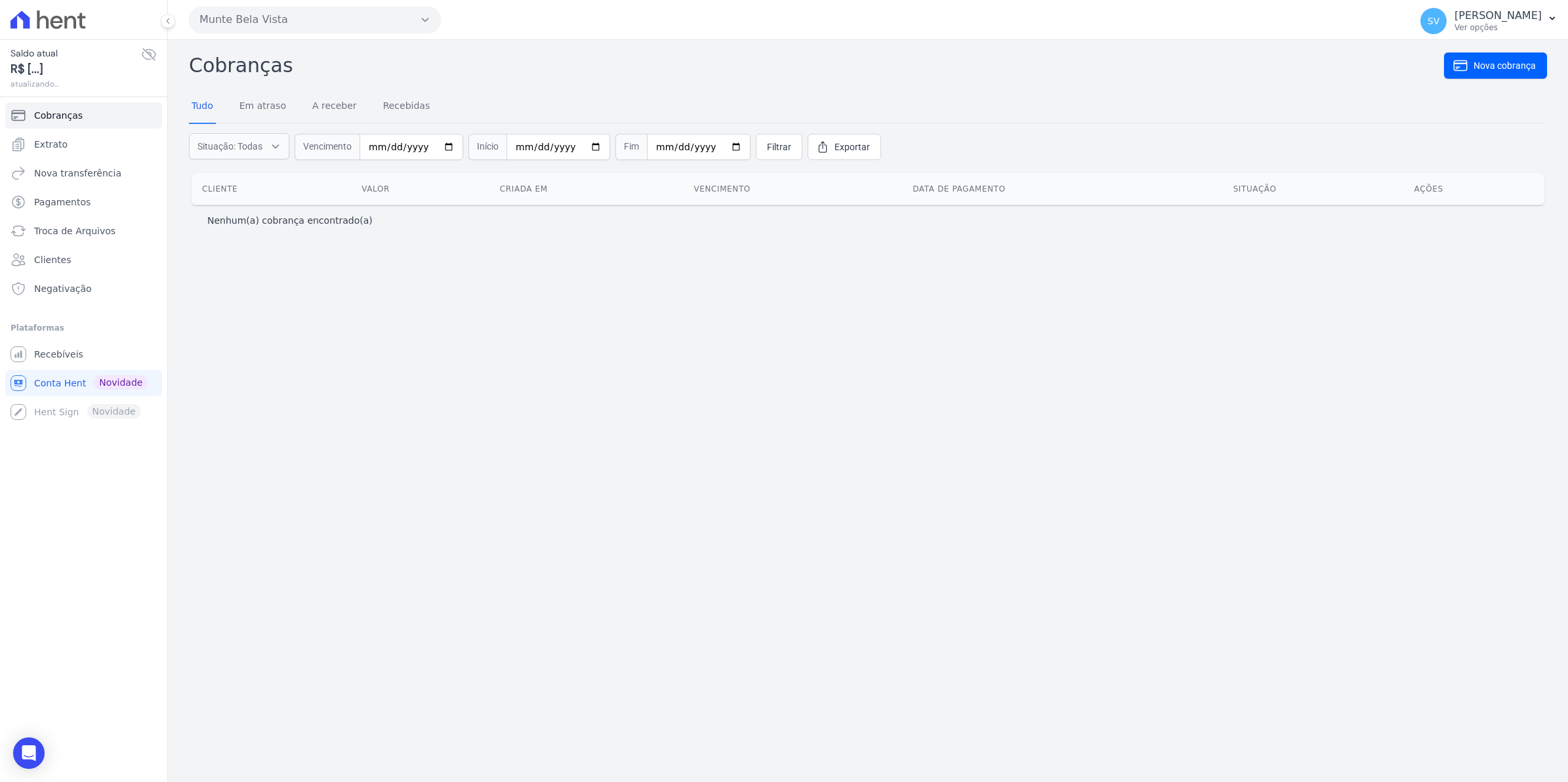
click at [64, 112] on span "Cobranças" at bounding box center [58, 115] width 49 height 13
click at [59, 145] on span "Extrato" at bounding box center [51, 144] width 34 height 13
